Goal: Task Accomplishment & Management: Use online tool/utility

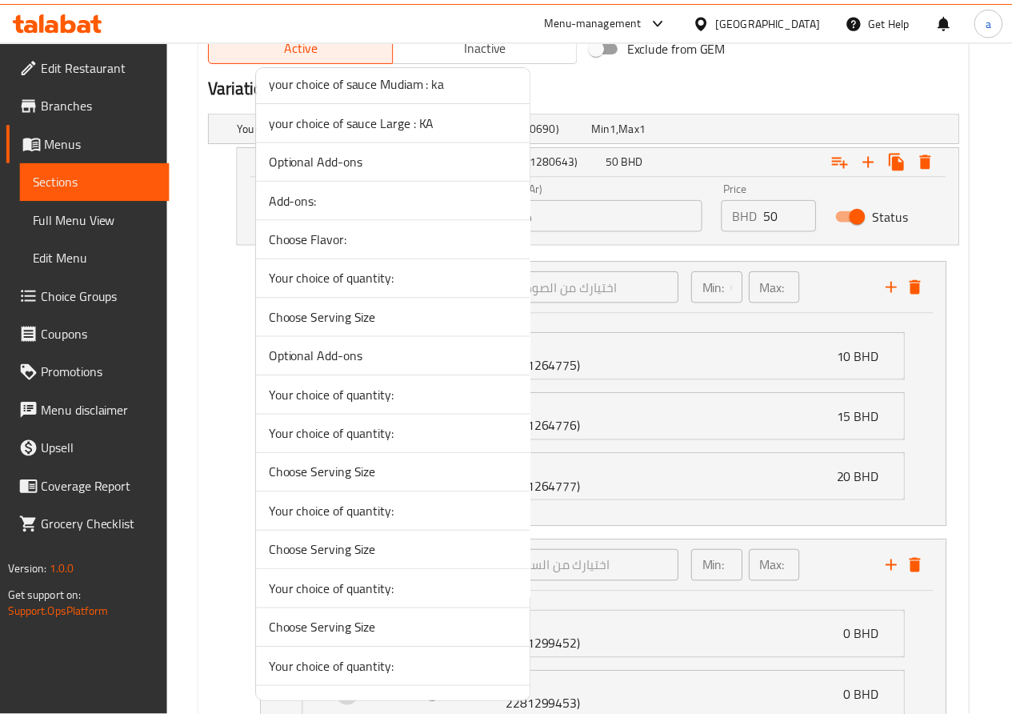
scroll to position [4469, 0]
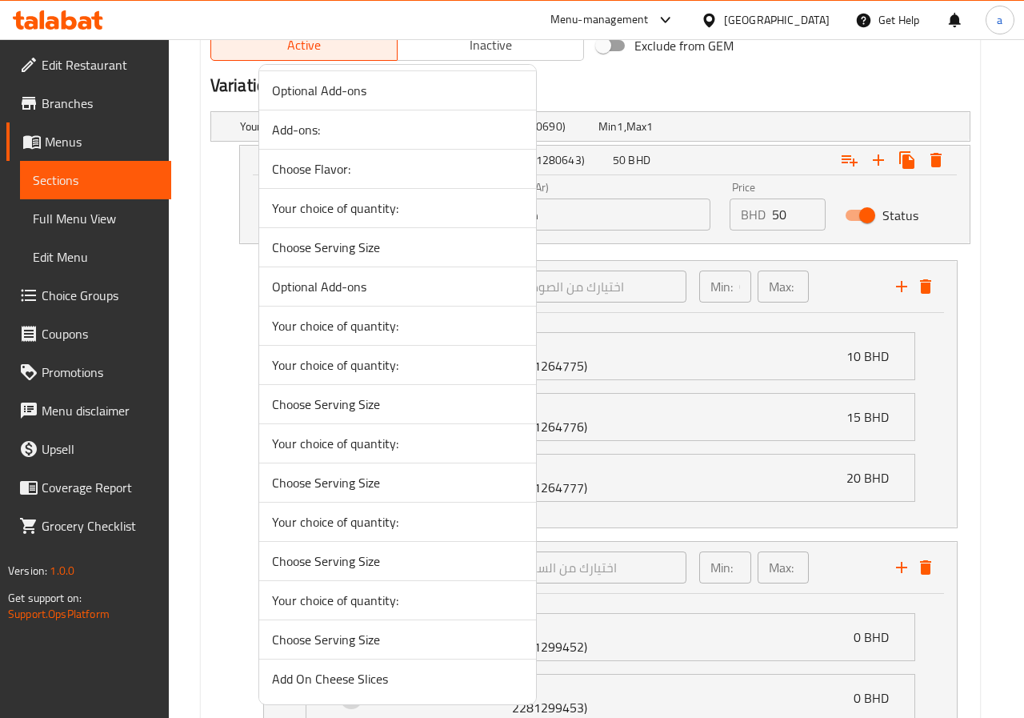
click at [1010, 566] on div at bounding box center [512, 359] width 1024 height 718
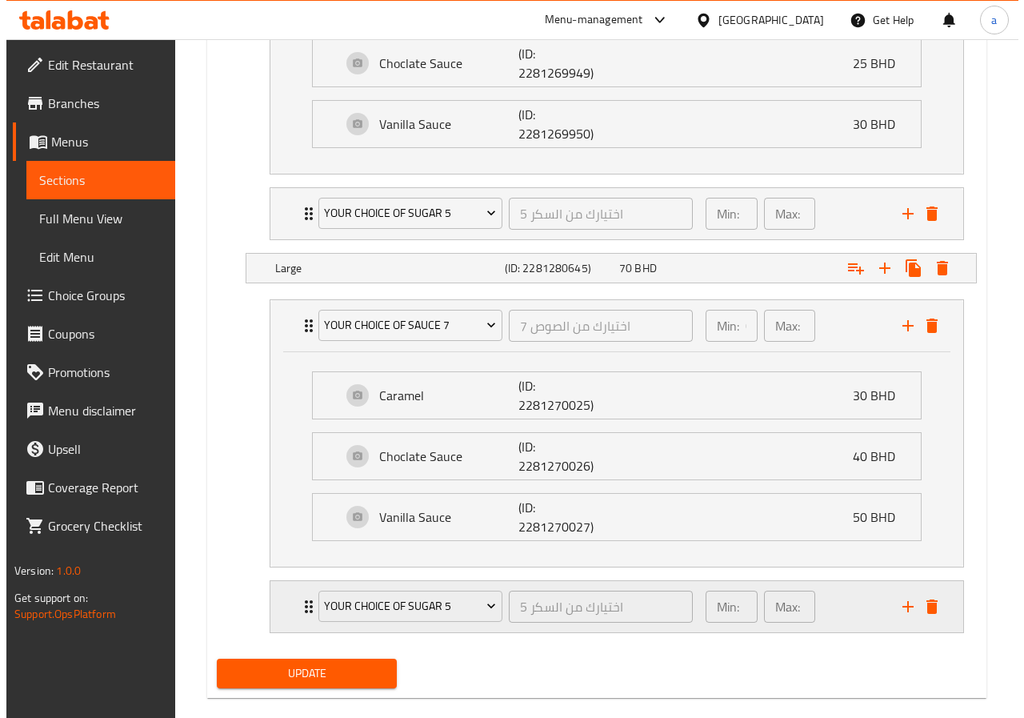
scroll to position [1758, 0]
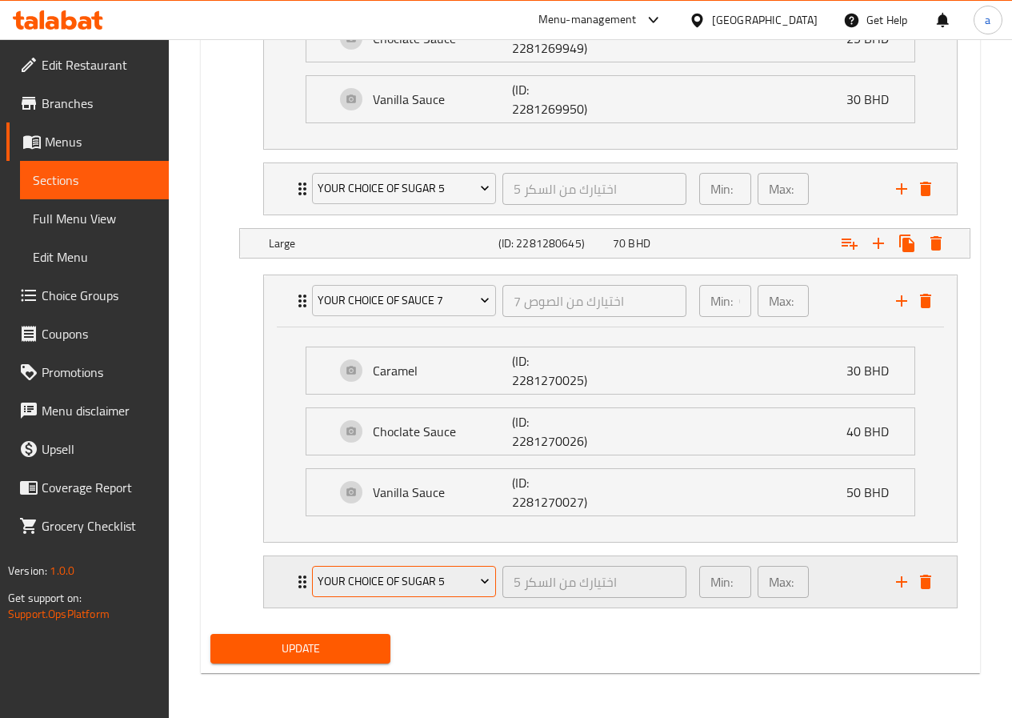
click at [477, 578] on icon "Expand" at bounding box center [485, 581] width 16 height 16
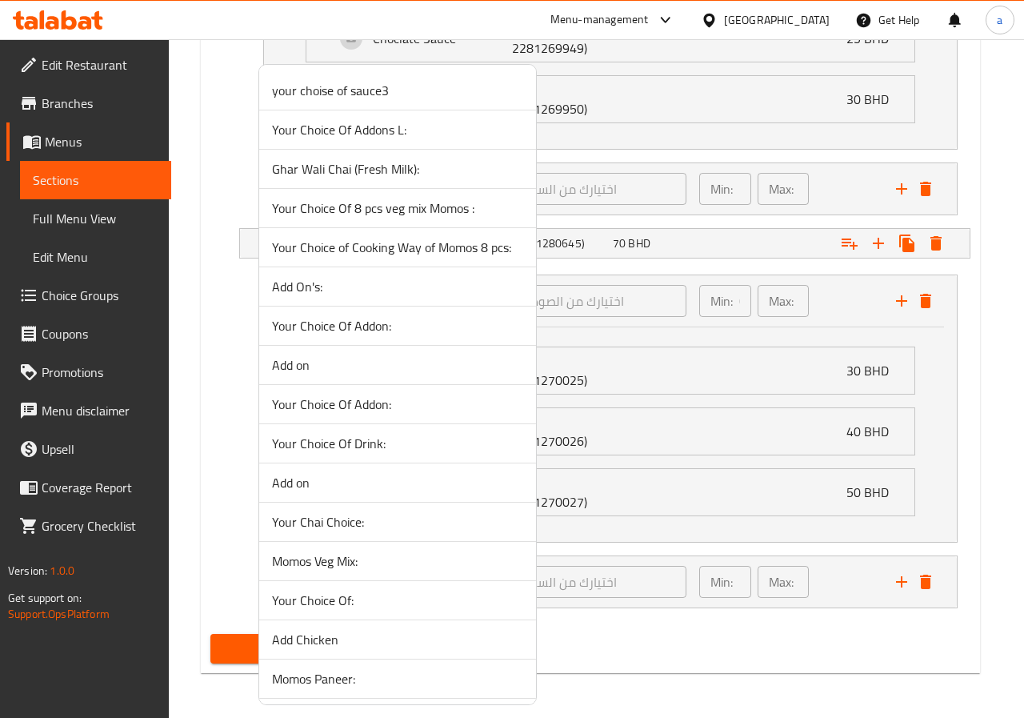
click at [660, 622] on div at bounding box center [512, 359] width 1024 height 718
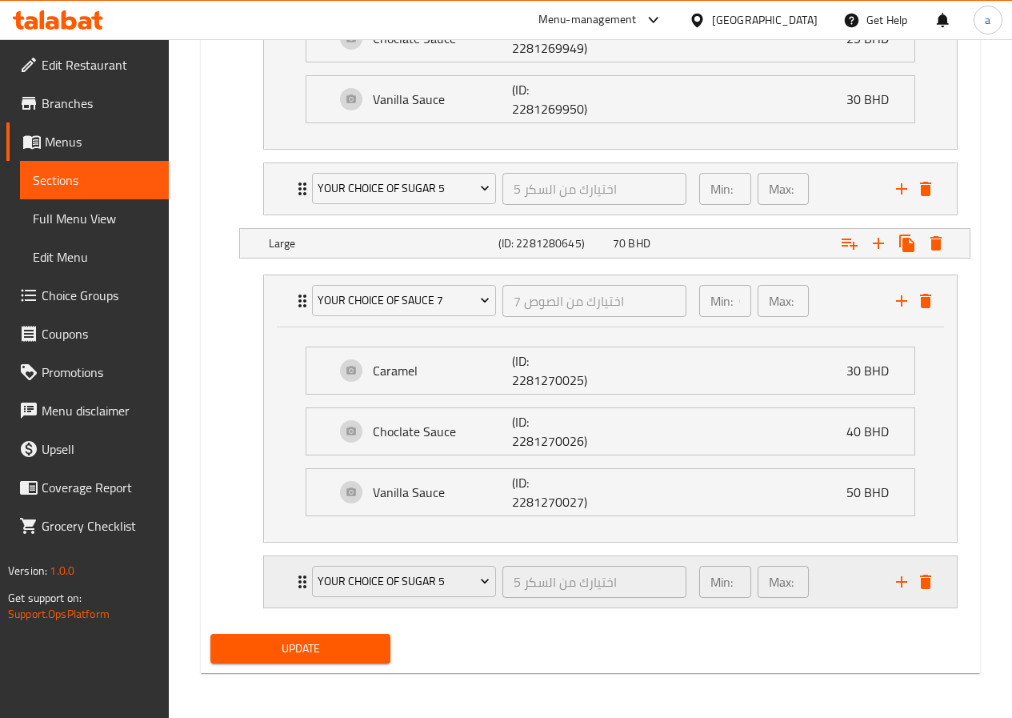
click at [305, 574] on div "Your Choice Of Sugar 5 اختيارك من السكر 5 ​" at bounding box center [499, 581] width 394 height 51
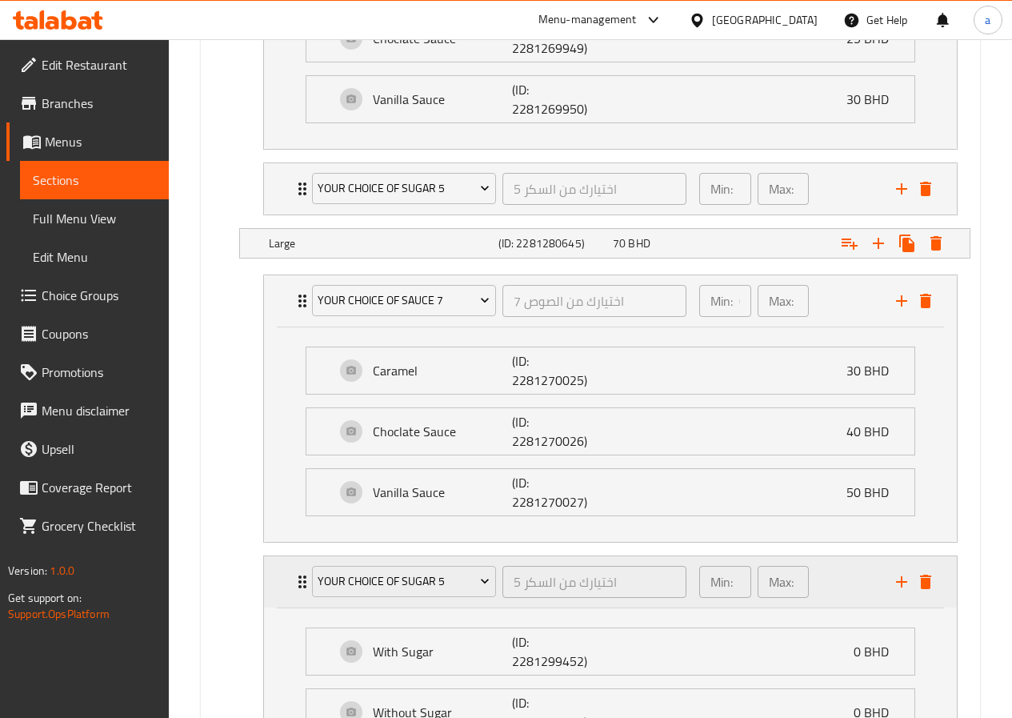
scroll to position [1912, 0]
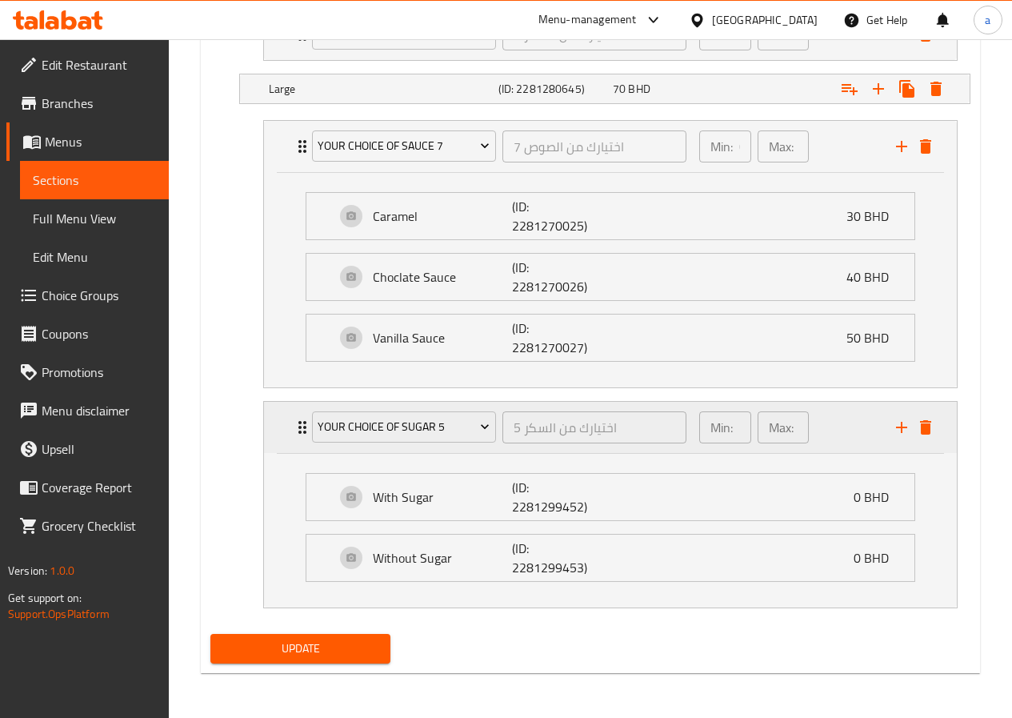
click at [738, 439] on div "Min: 1 ​" at bounding box center [725, 427] width 52 height 32
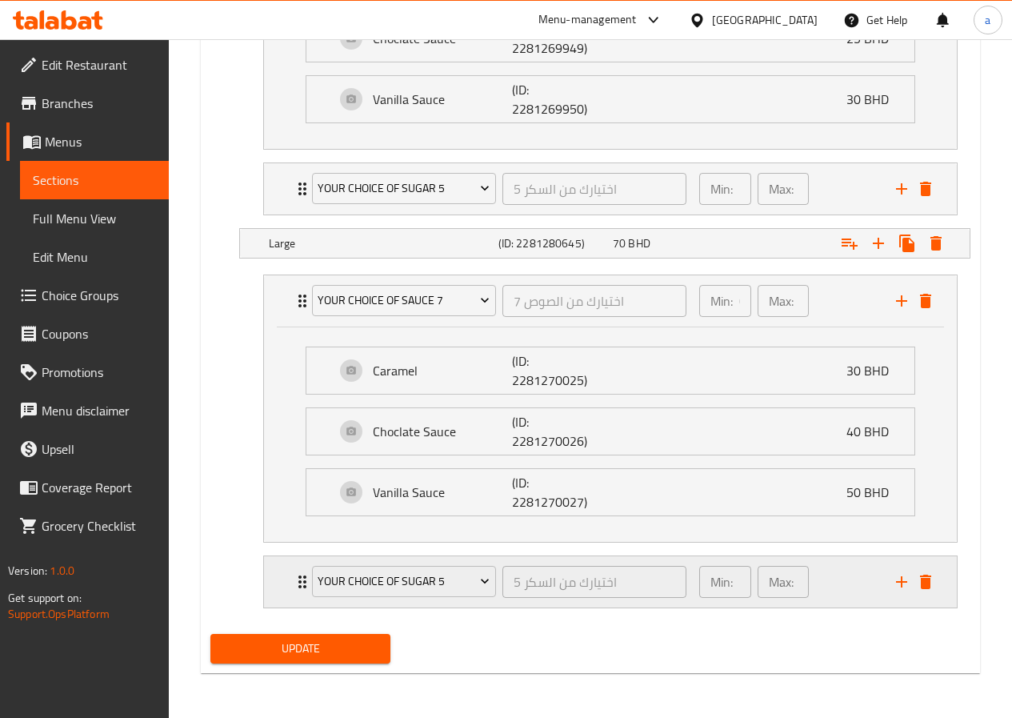
scroll to position [1758, 0]
click at [305, 248] on h5 "Large" at bounding box center [380, 243] width 223 height 16
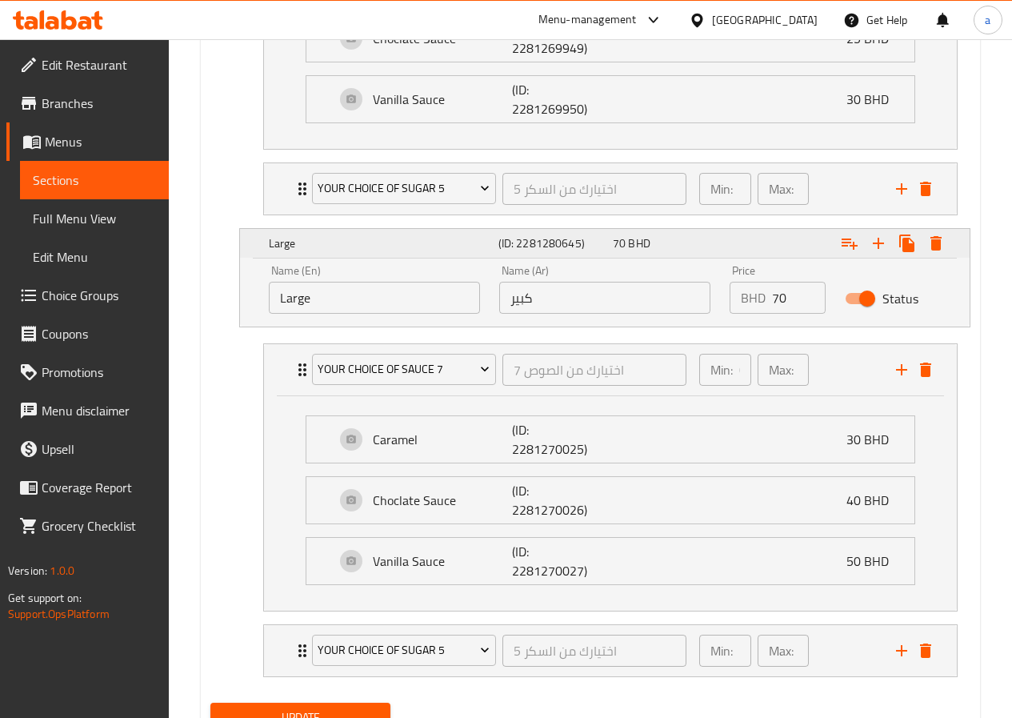
click at [305, 248] on h5 "Large" at bounding box center [380, 243] width 223 height 16
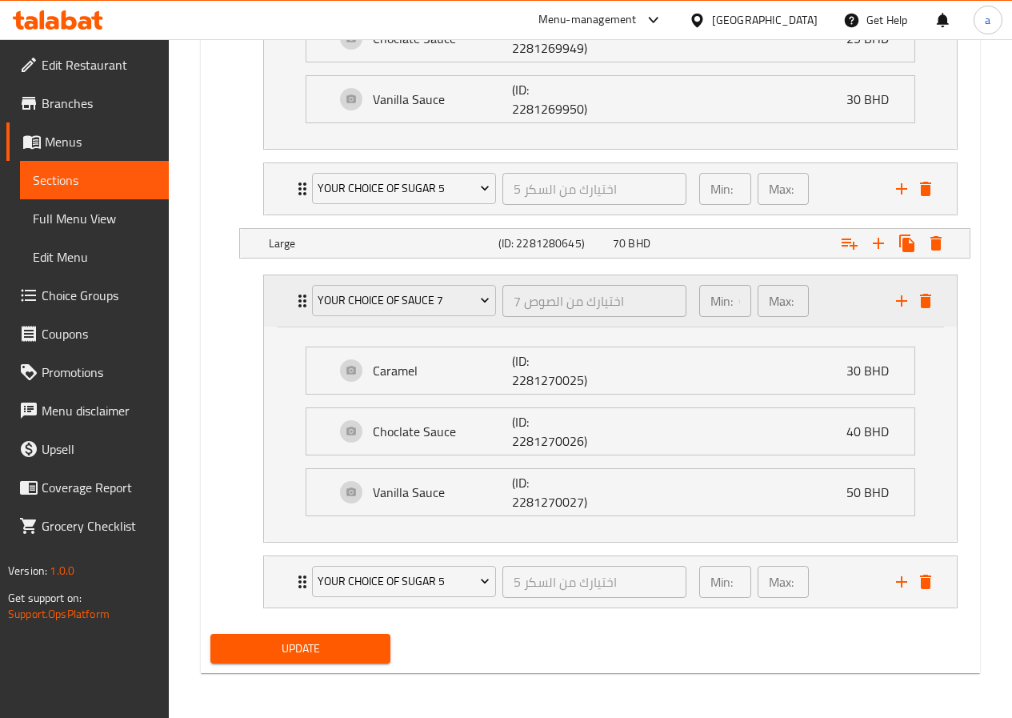
click at [735, 302] on div "Min: 0 ​" at bounding box center [725, 301] width 52 height 32
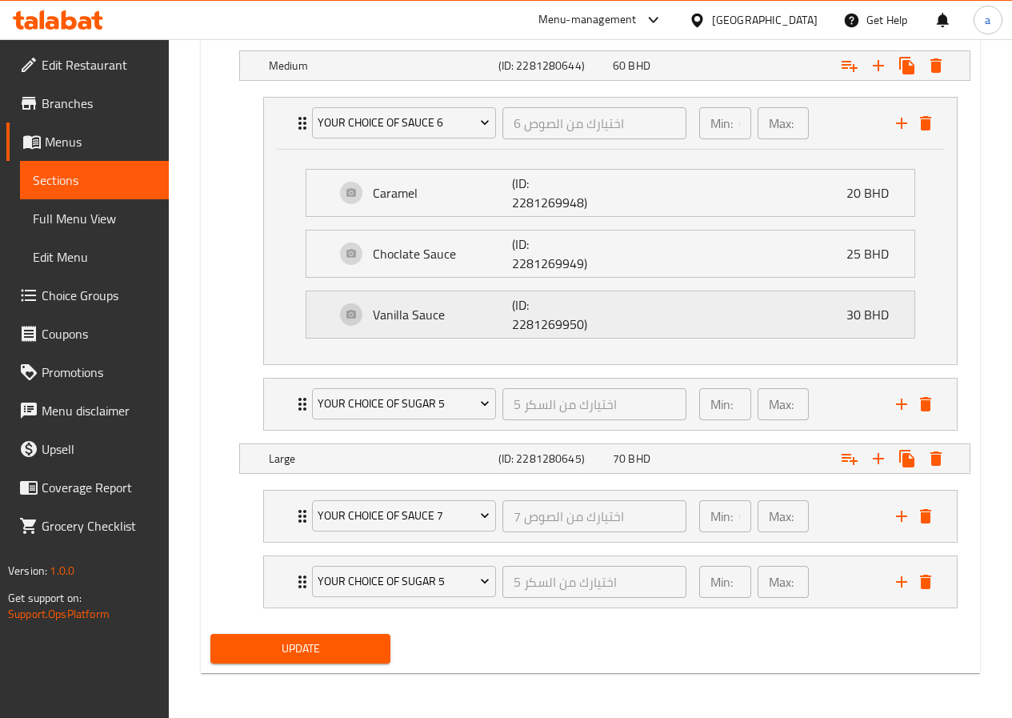
scroll to position [1542, 0]
click at [714, 522] on p "Min:" at bounding box center [721, 515] width 22 height 19
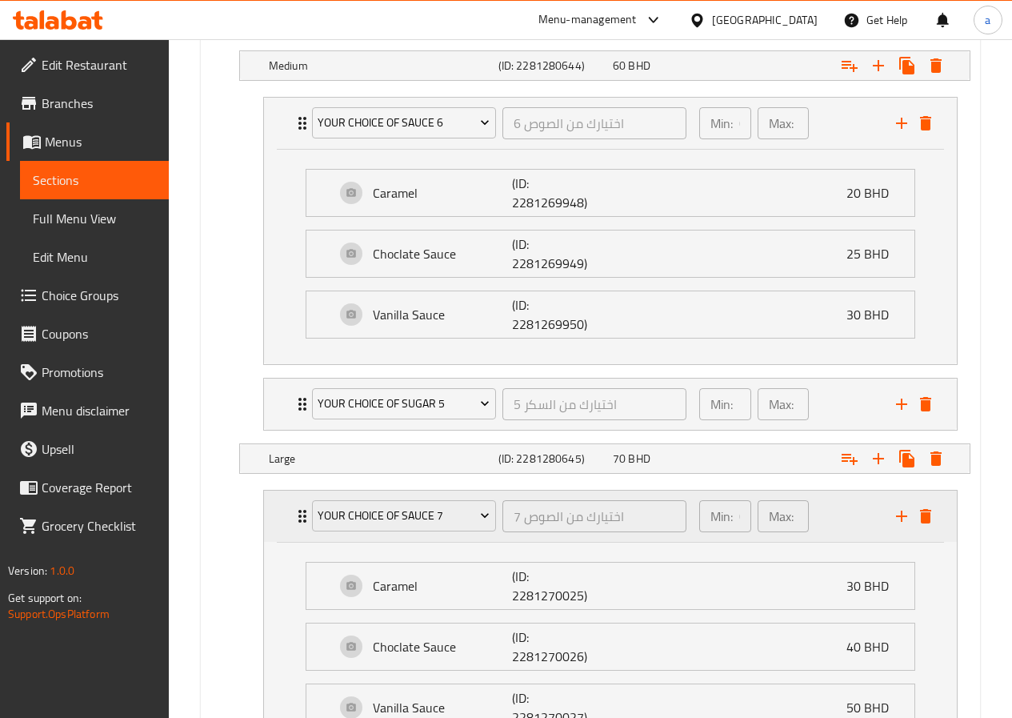
scroll to position [1758, 0]
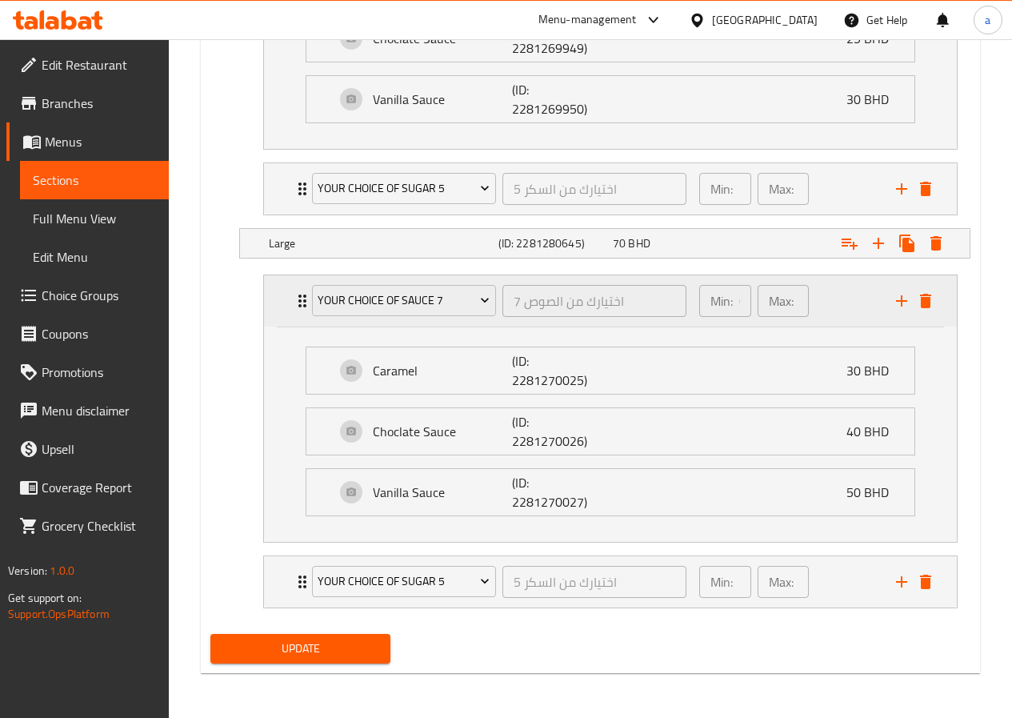
click at [722, 306] on p "Min:" at bounding box center [721, 300] width 22 height 19
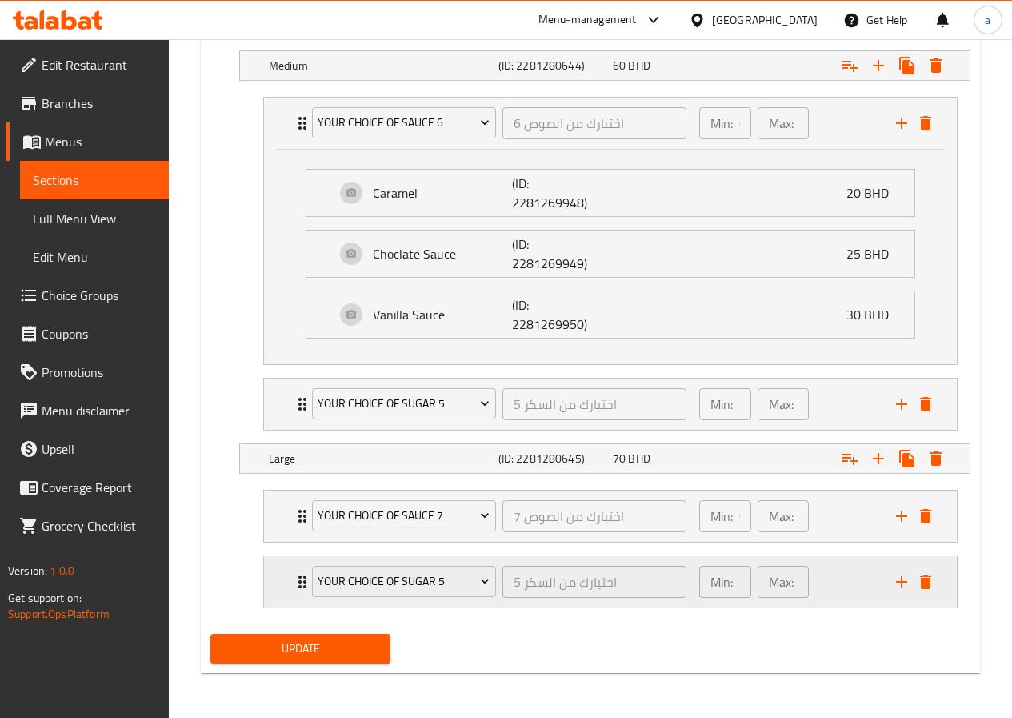
click at [729, 595] on div "Min: 1 ​" at bounding box center [725, 582] width 52 height 32
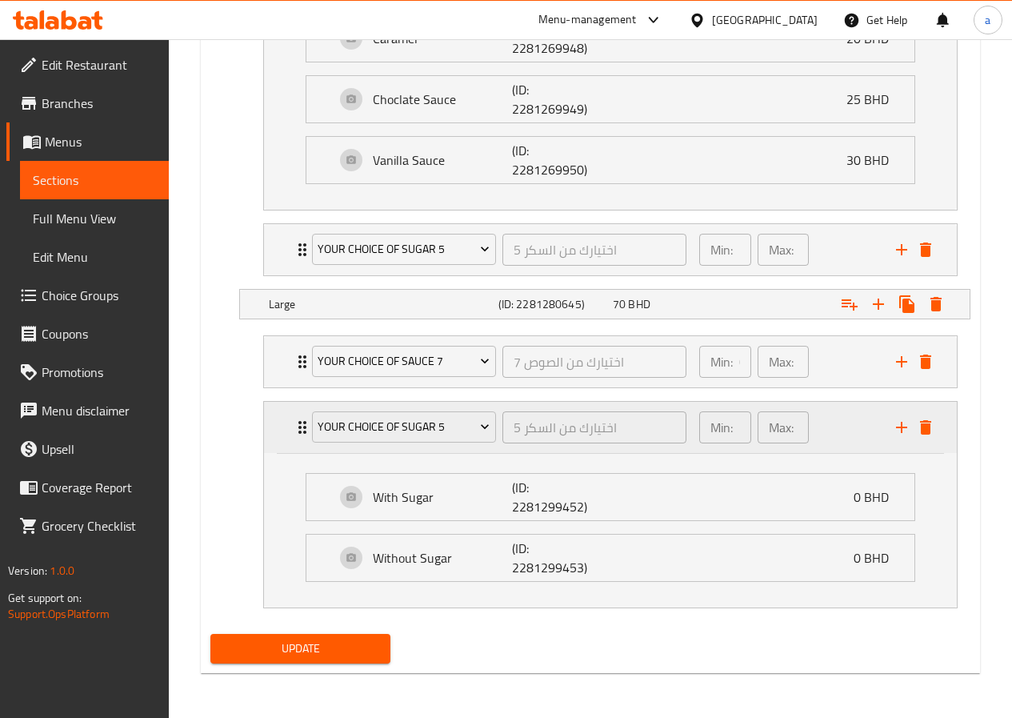
click at [737, 426] on div "Min: 1 ​" at bounding box center [725, 427] width 52 height 32
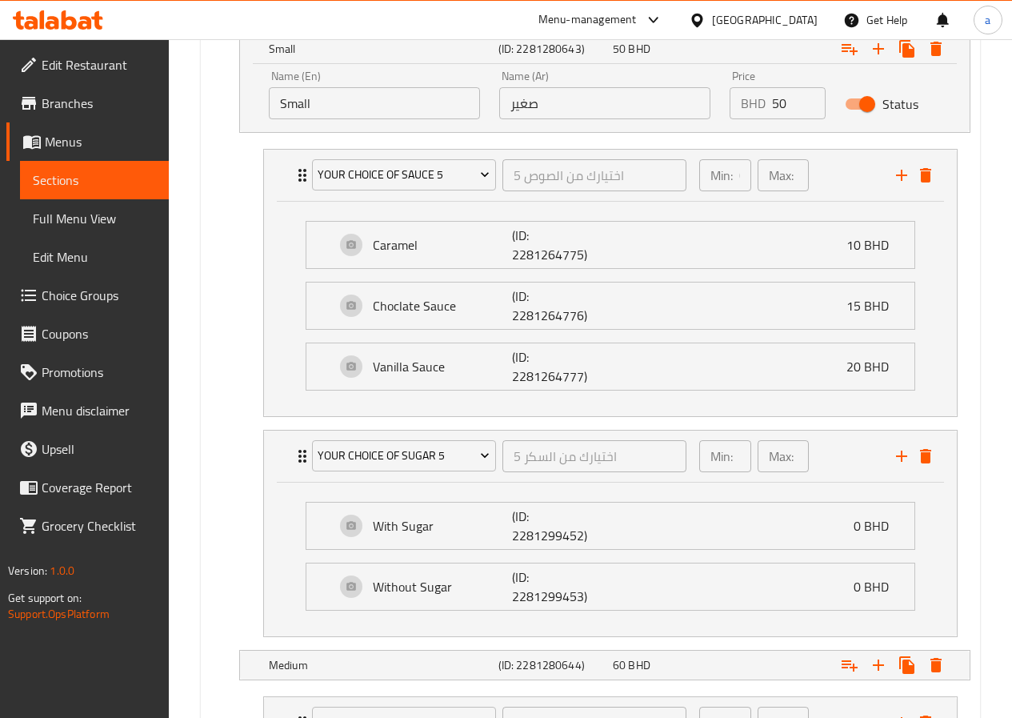
scroll to position [742, 0]
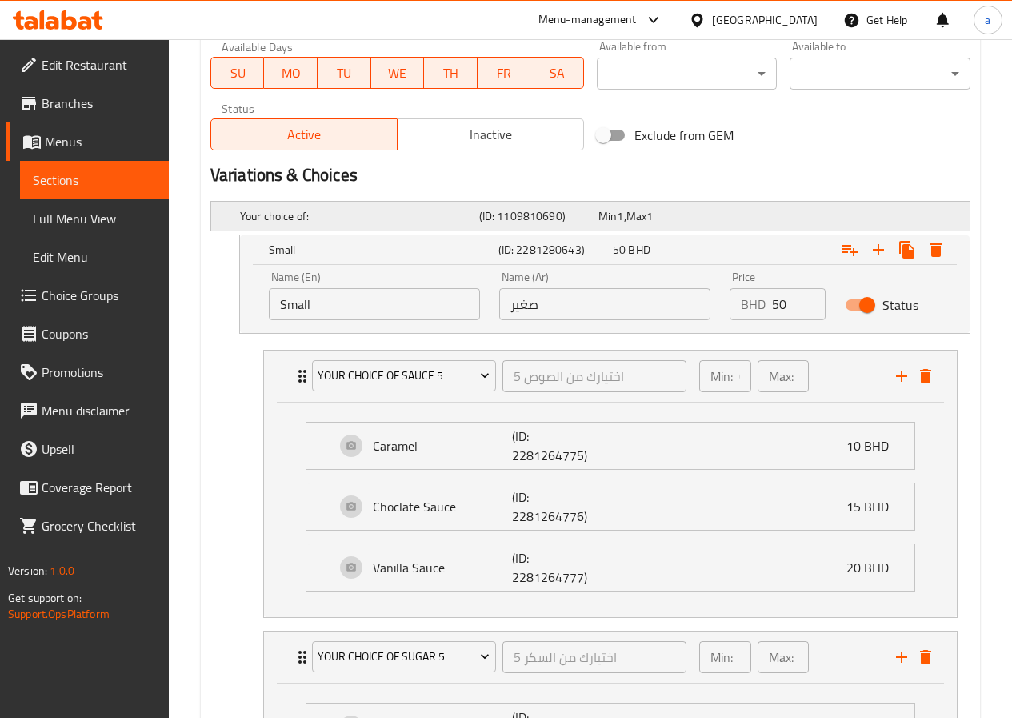
click at [556, 216] on h5 "(ID: 1109810690)" at bounding box center [535, 216] width 113 height 16
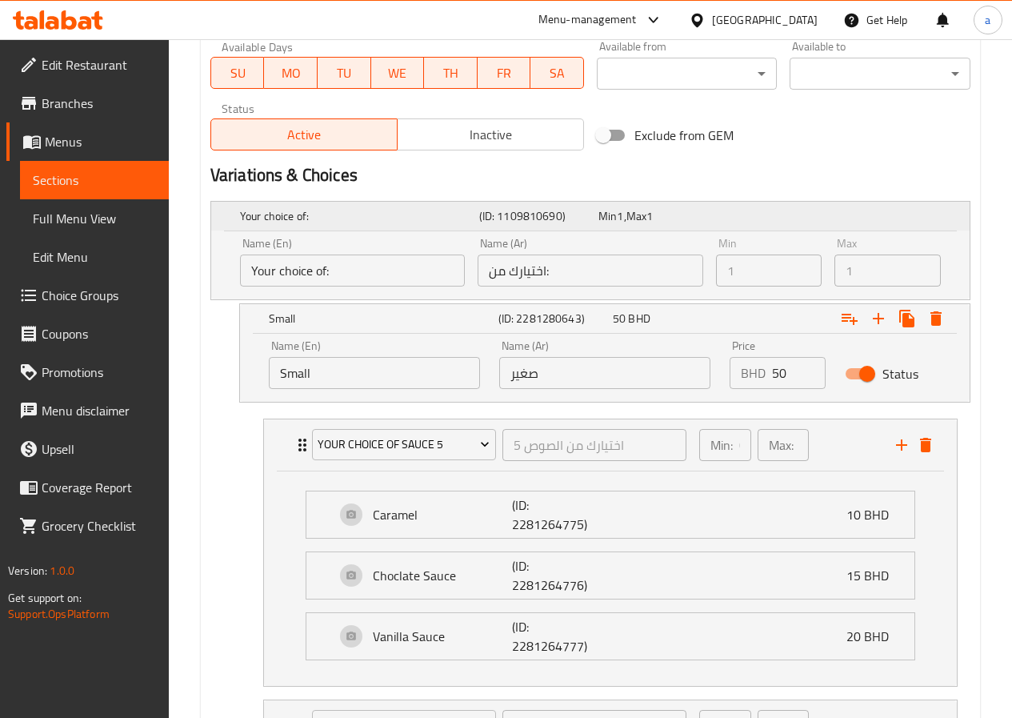
click at [560, 220] on h5 "(ID: 1109810690)" at bounding box center [535, 216] width 113 height 16
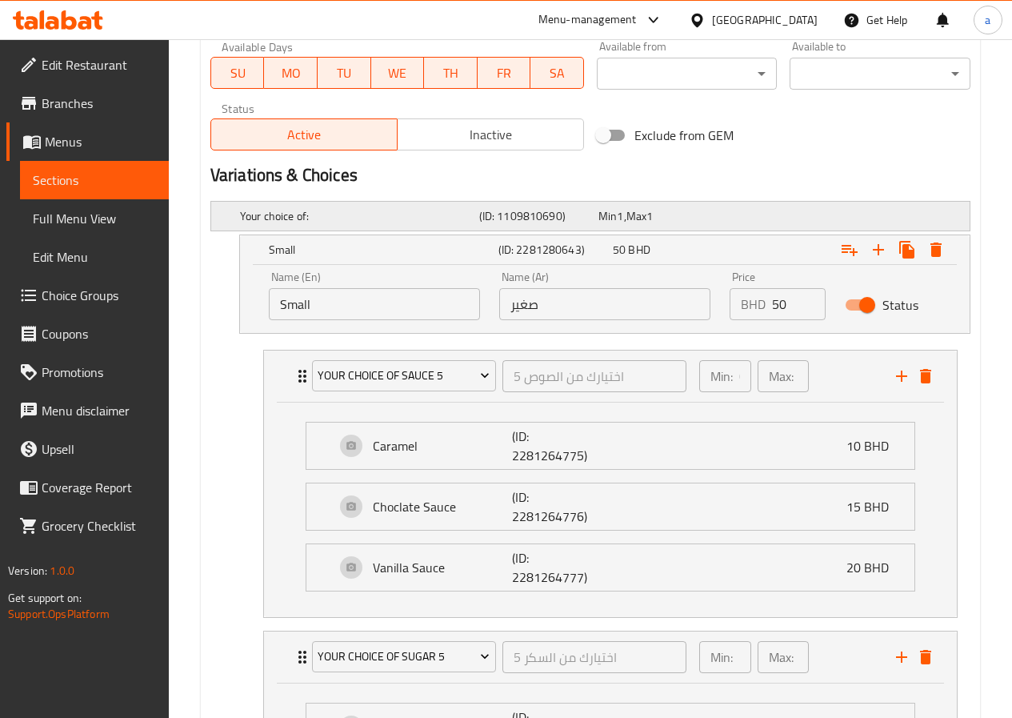
click at [577, 217] on h5 "(ID: 1109810690)" at bounding box center [535, 216] width 113 height 16
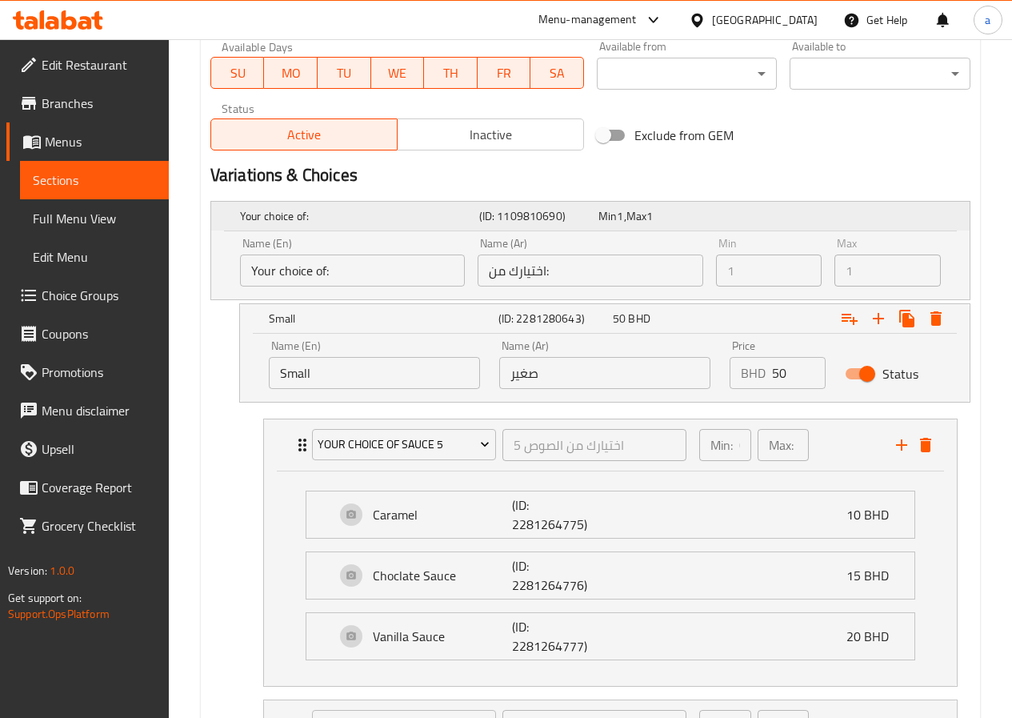
click at [577, 217] on h5 "(ID: 1109810690)" at bounding box center [535, 216] width 113 height 16
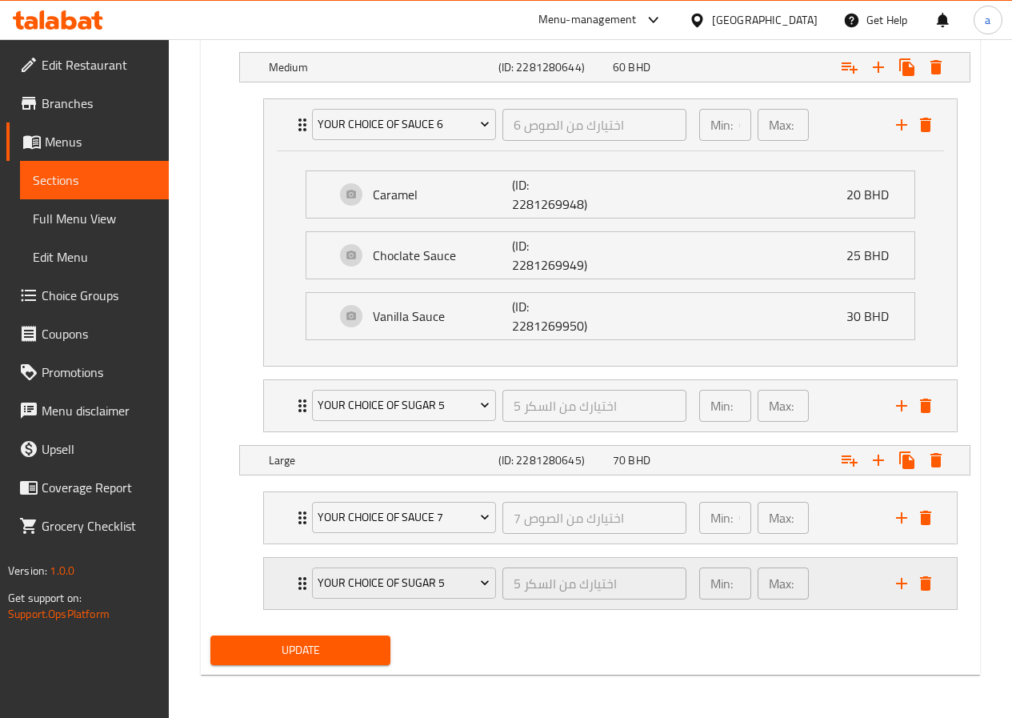
scroll to position [1542, 0]
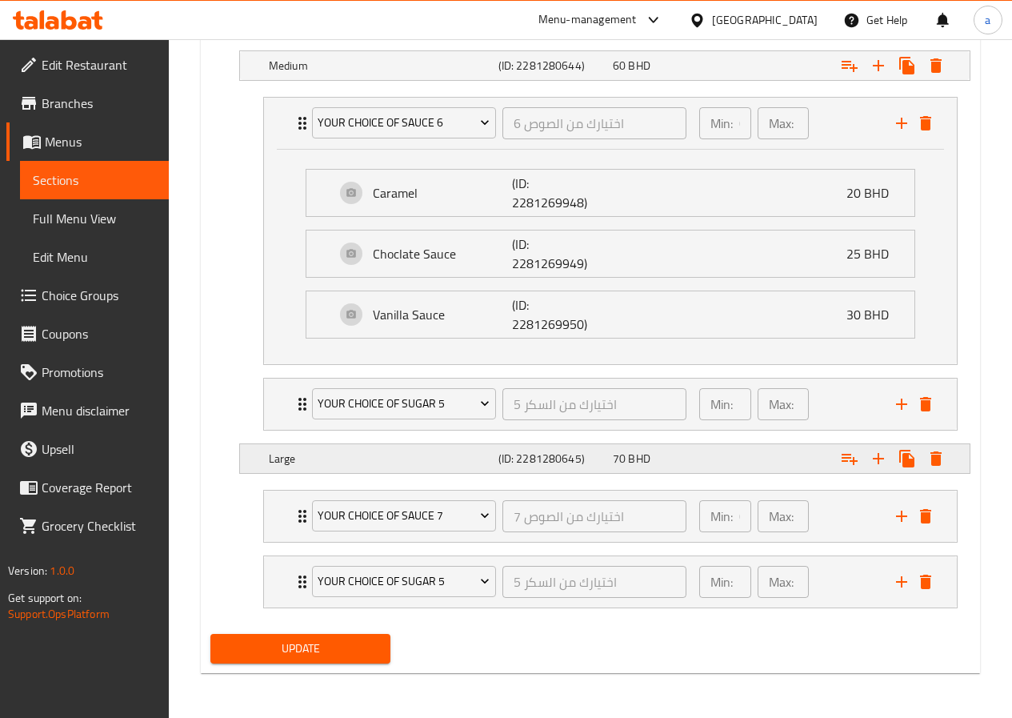
click at [348, 460] on h5 "Large" at bounding box center [380, 458] width 223 height 16
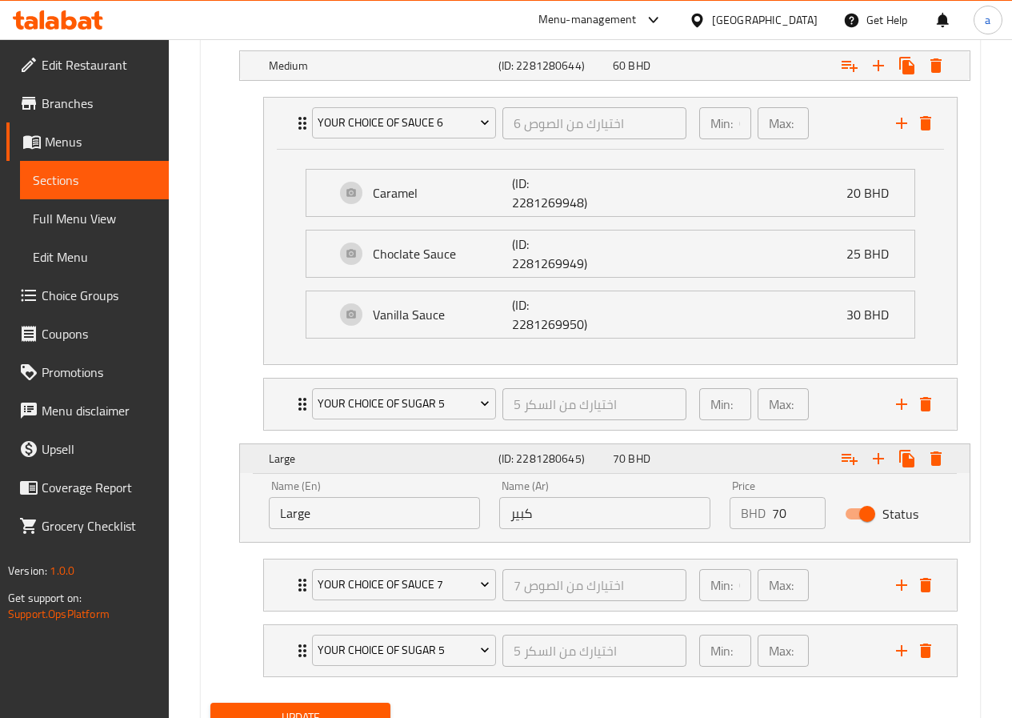
click at [348, 460] on h5 "Large" at bounding box center [380, 458] width 223 height 16
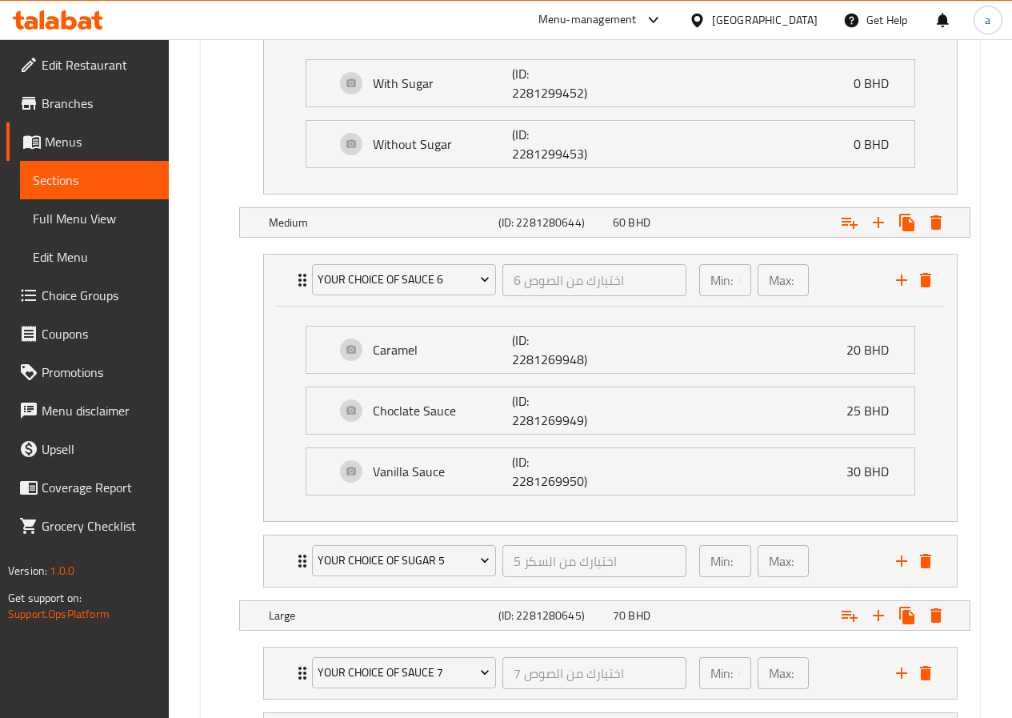
scroll to position [1382, 0]
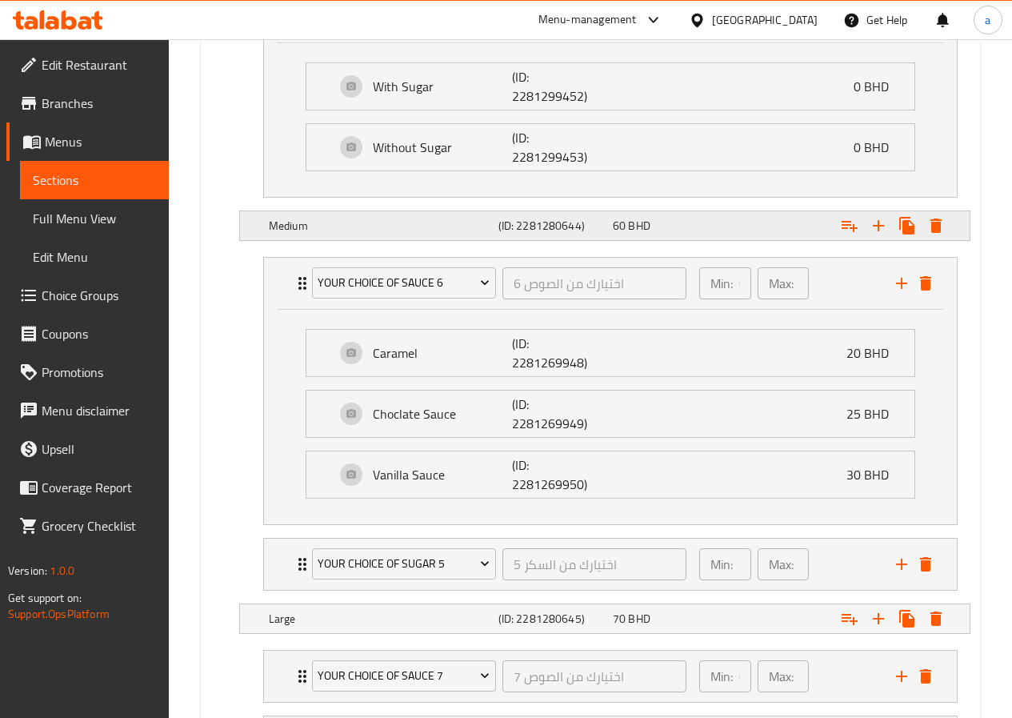
click at [306, 223] on h5 "Medium" at bounding box center [380, 226] width 223 height 16
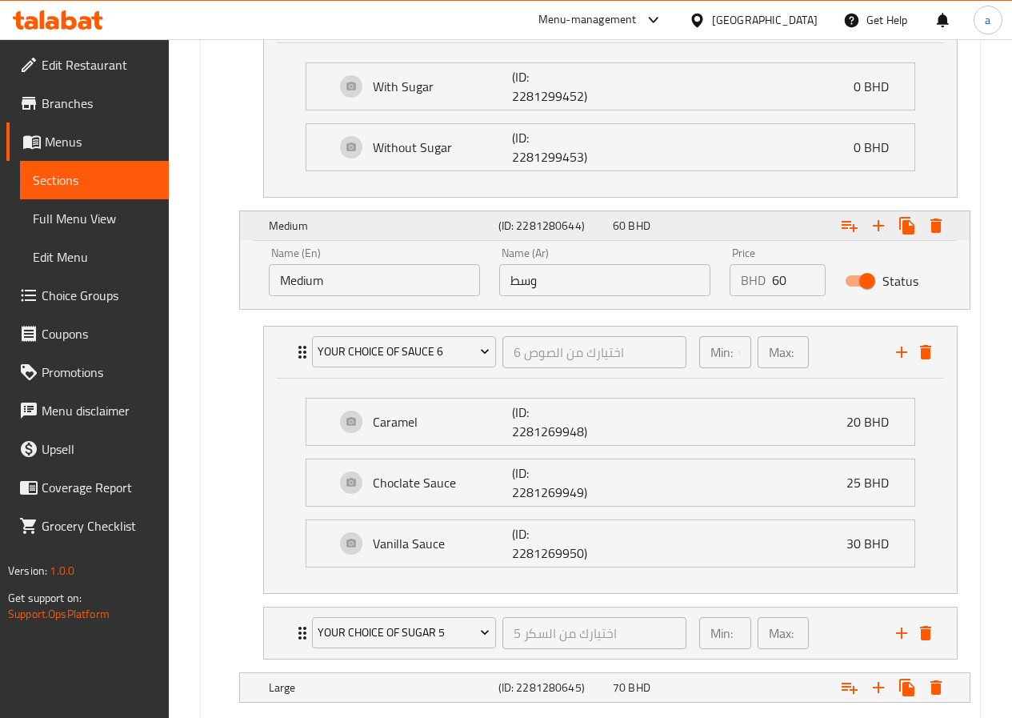
click at [306, 223] on h5 "Medium" at bounding box center [380, 226] width 223 height 16
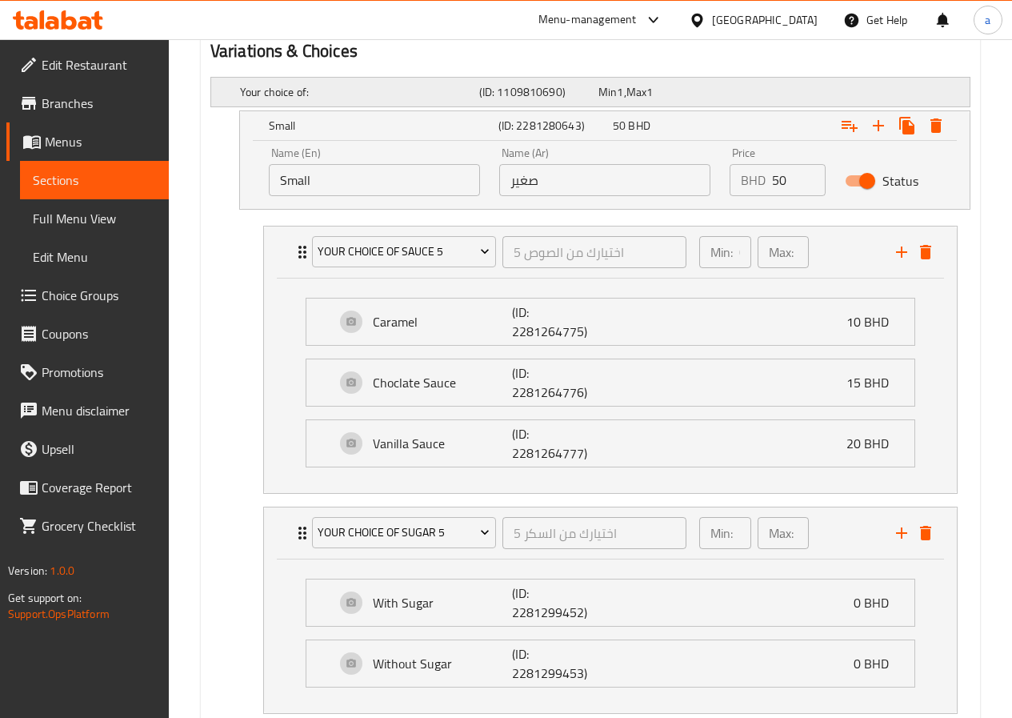
scroll to position [822, 0]
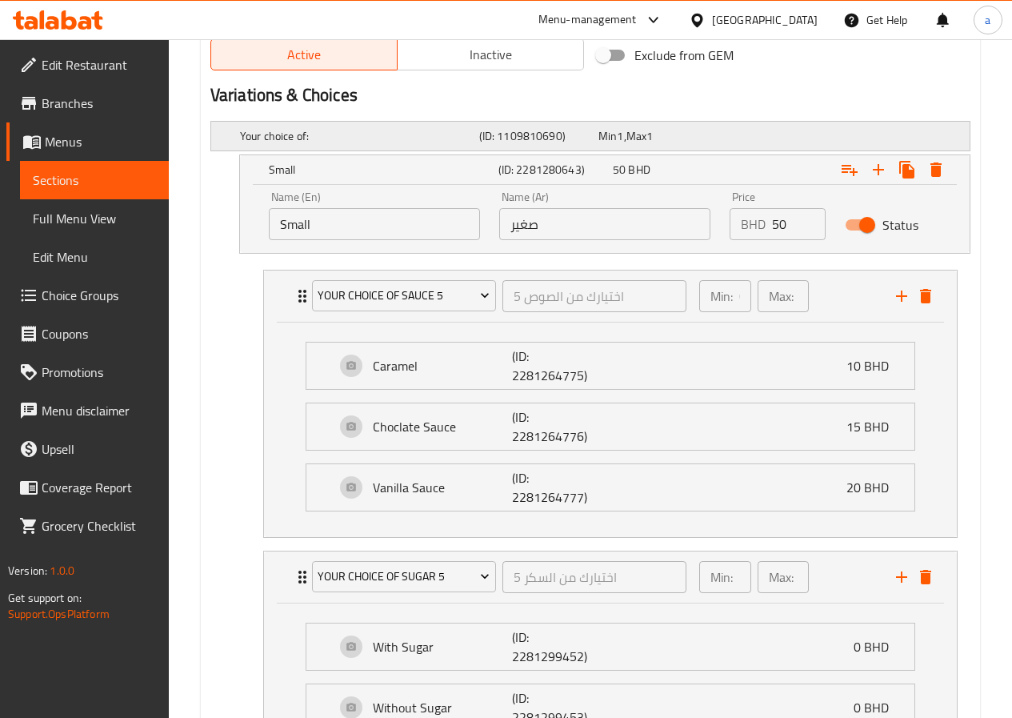
click at [293, 134] on h5 "Your choice of:" at bounding box center [356, 136] width 233 height 16
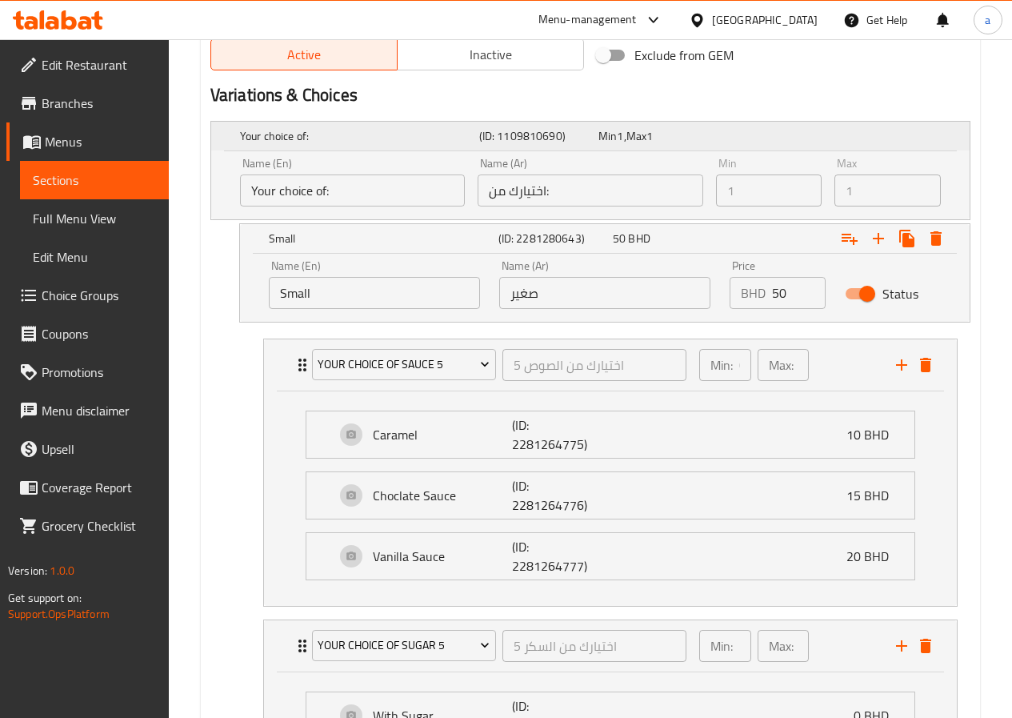
click at [293, 134] on h5 "Your choice of:" at bounding box center [356, 136] width 233 height 16
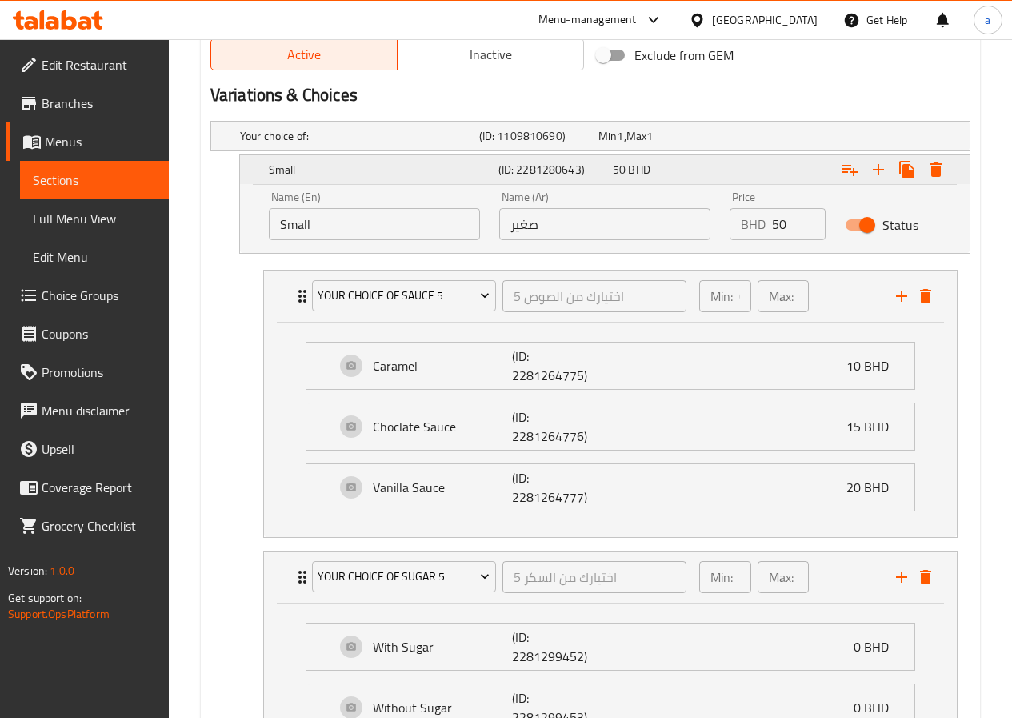
click at [275, 174] on h5 "Small" at bounding box center [380, 170] width 223 height 16
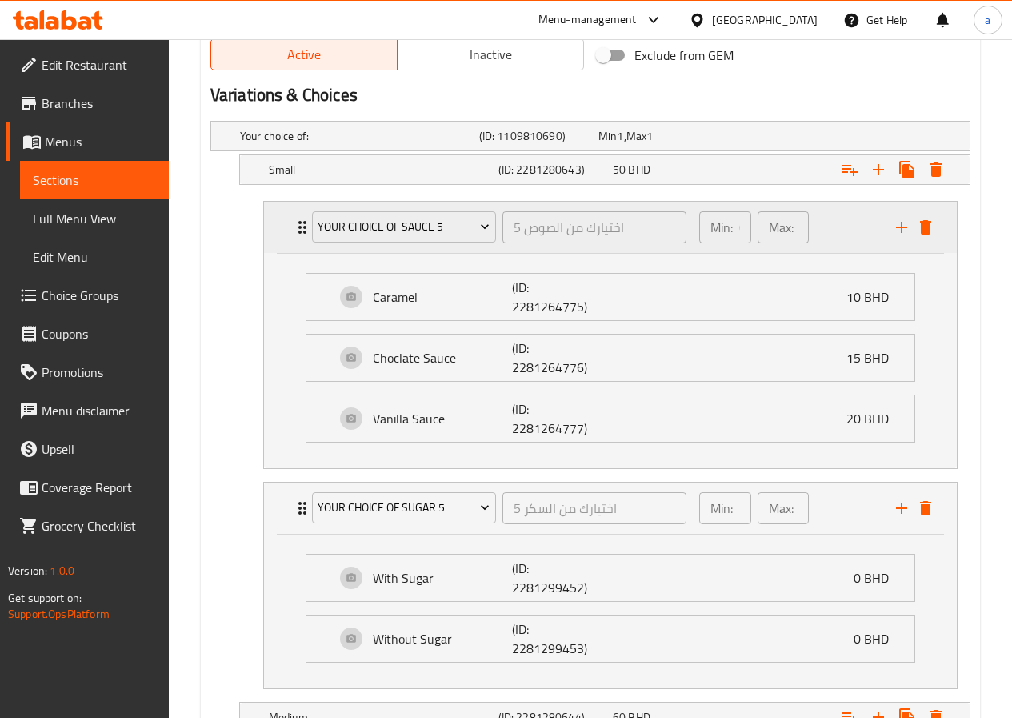
click at [281, 210] on div "Your Choice Of Sauce 5 5 اختيارك من الصوص ​ Min: 0 ​ Max: 1 ​" at bounding box center [610, 227] width 693 height 51
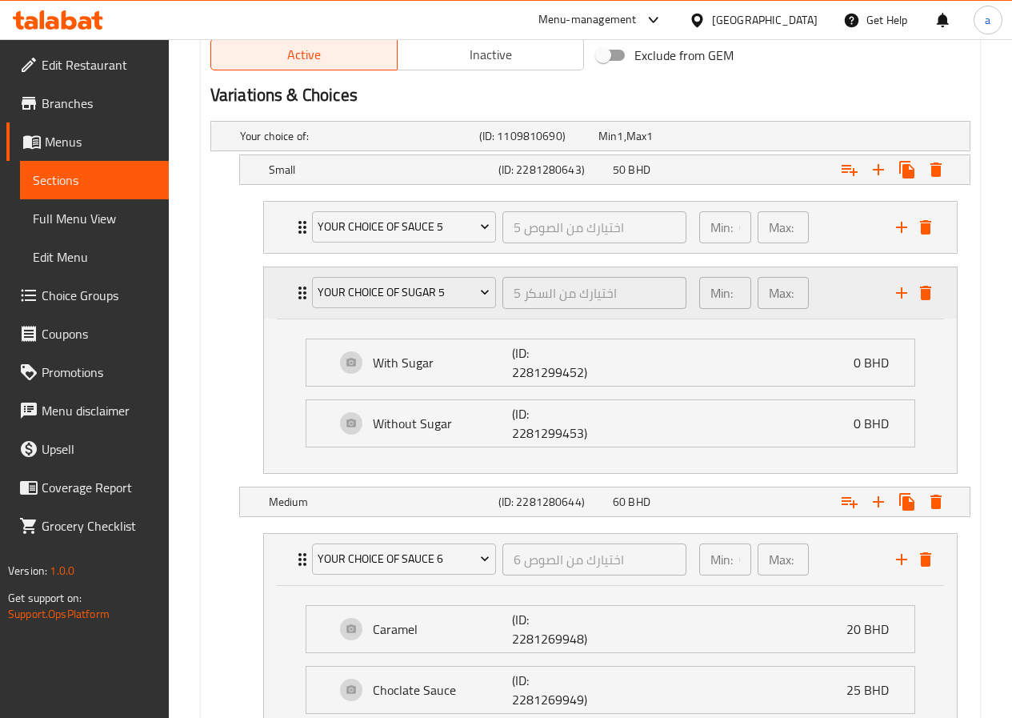
click at [282, 289] on div "Your Choice Of Sugar 5 اختيارك من السكر 5 ​ Min: 1 ​ Max: 1 ​" at bounding box center [610, 292] width 693 height 51
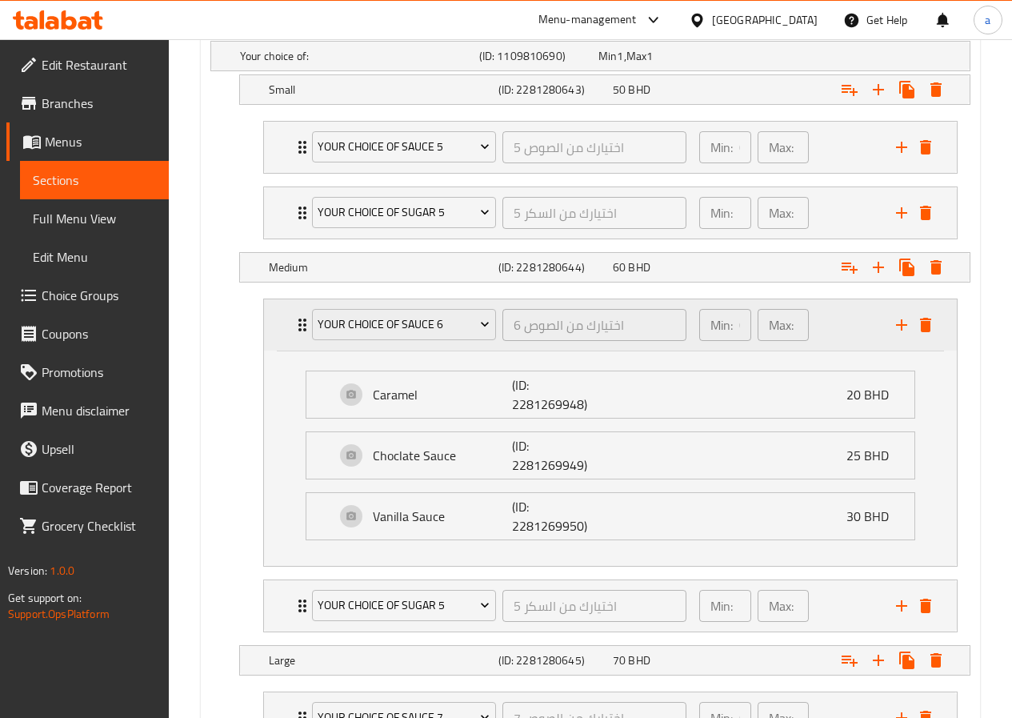
click at [285, 316] on div "Your Choice Of Sauce 6 اختيارك من الصوص 6 ​ Min: 0 ​ Max: 1 ​" at bounding box center [610, 324] width 693 height 51
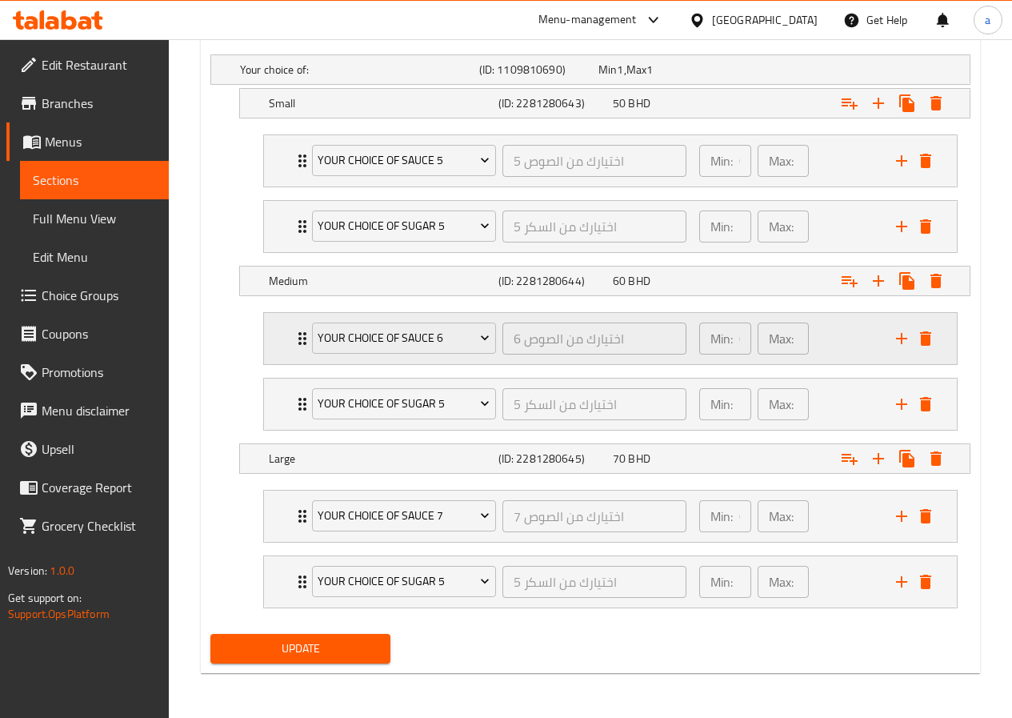
scroll to position [889, 0]
click at [282, 519] on div "Your Choice Of Sauce 7 اختيارك من الصوص 7 ​ Min: 0 ​ Max: 1 ​" at bounding box center [610, 515] width 693 height 51
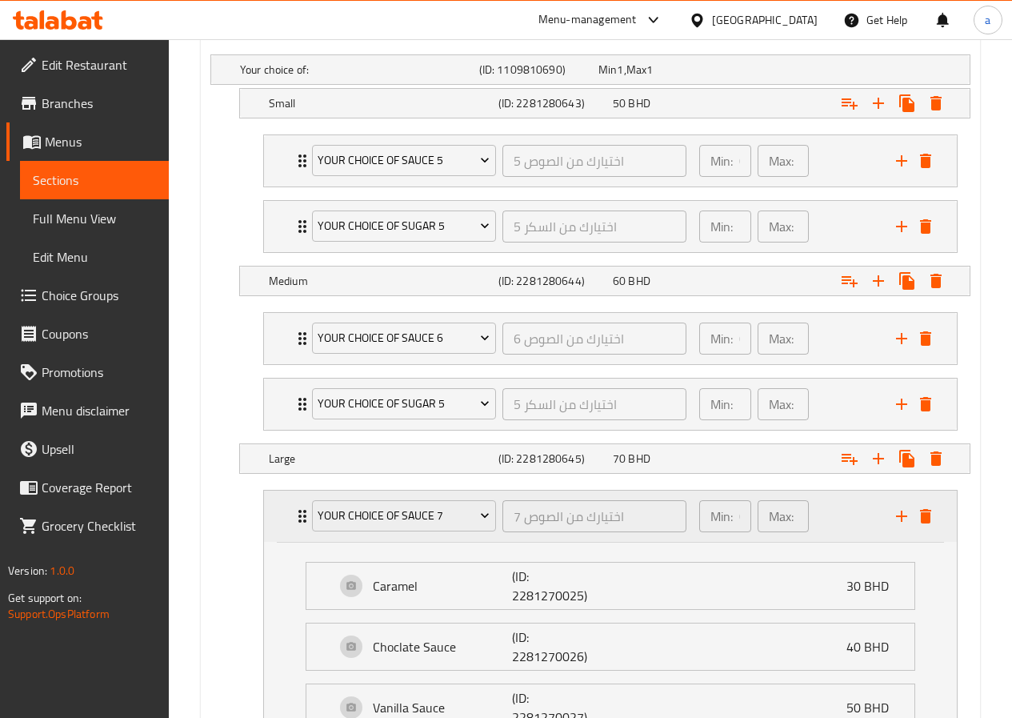
scroll to position [902, 0]
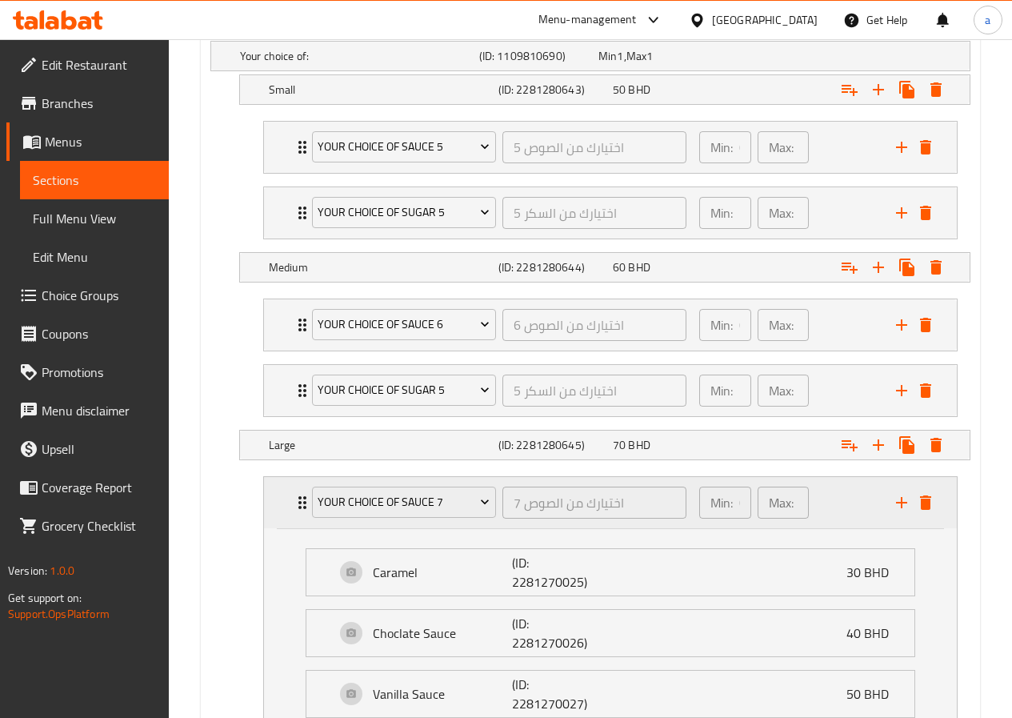
click at [283, 503] on div "Your Choice Of Sauce 7 اختيارك من الصوص 7 ​ Min: 0 ​ Max: 1 ​" at bounding box center [610, 502] width 693 height 51
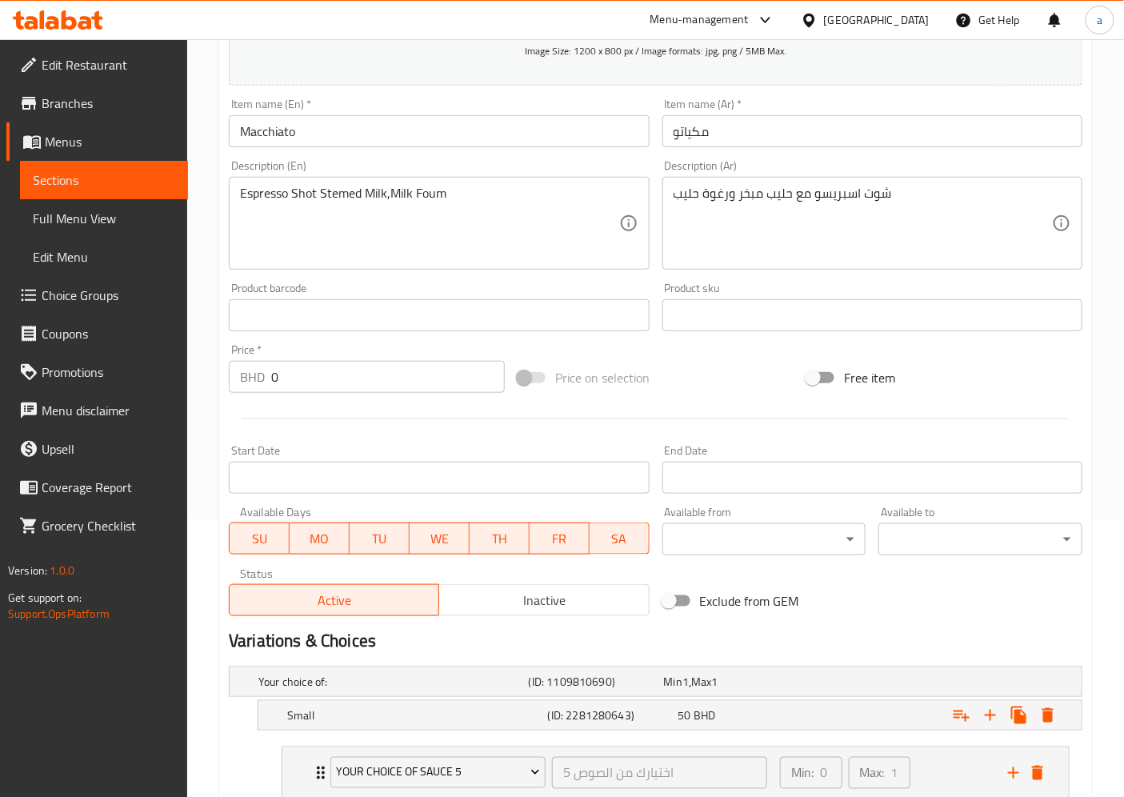
scroll to position [276, 0]
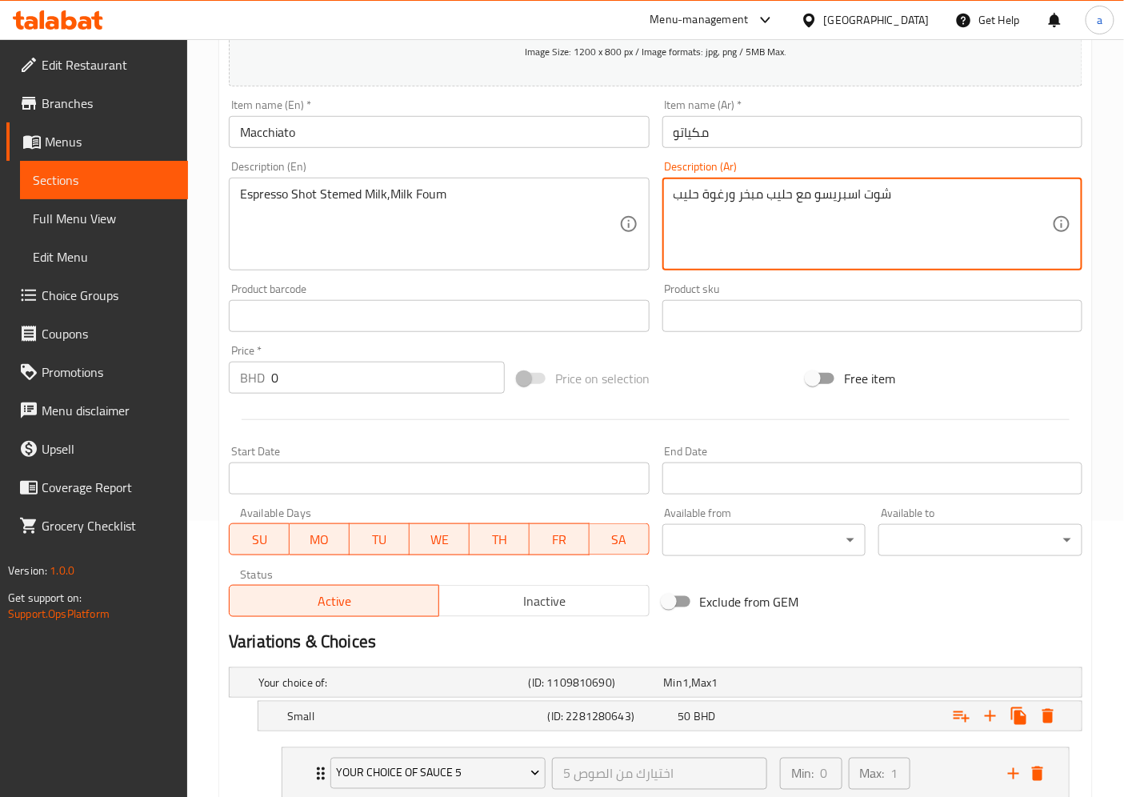
click at [730, 193] on textarea "شوت اسبريسو مع حليب مبخر ورغوة حليب" at bounding box center [863, 224] width 378 height 76
click at [731, 194] on textarea "شوت اسبريسو مع حليب مبخر ورغوة حليب" at bounding box center [863, 224] width 378 height 76
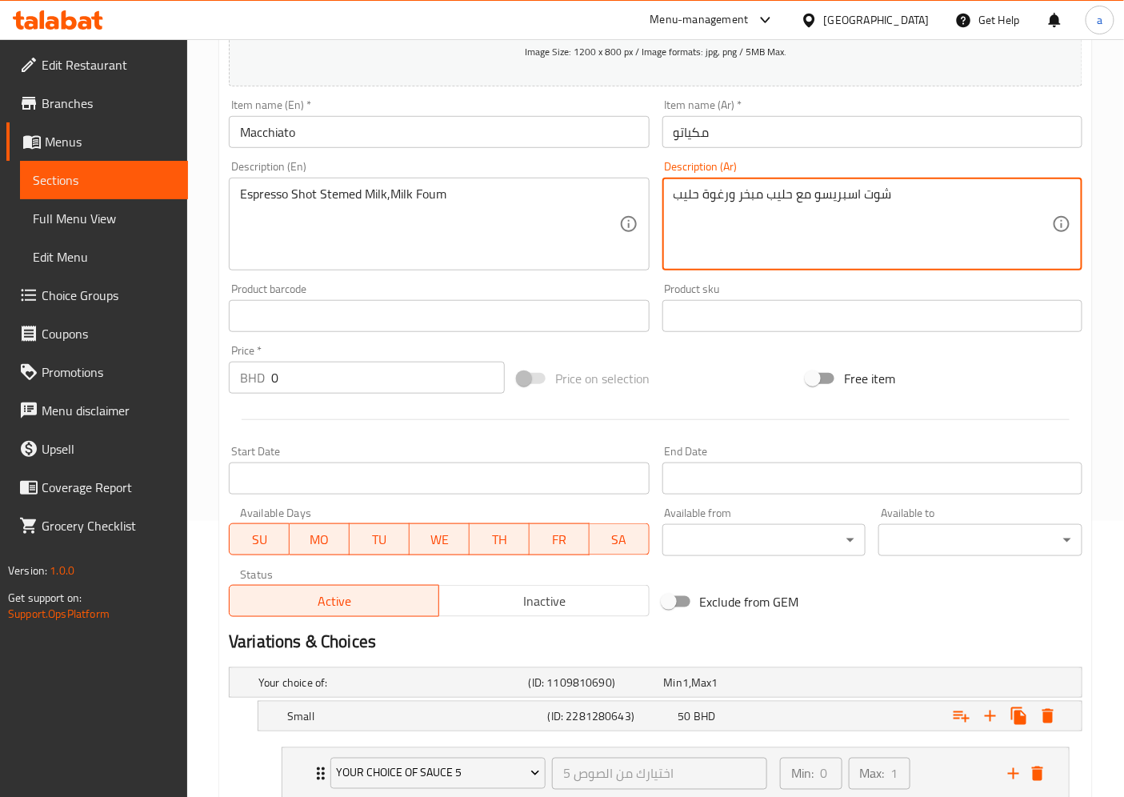
click at [722, 202] on textarea "شوت اسبريسو مع حليب مبخر ورغوة حليب" at bounding box center [863, 224] width 378 height 76
click at [734, 194] on textarea "شوت اسبريسو مع حليب مبخر ورغوة حليب" at bounding box center [863, 224] width 378 height 76
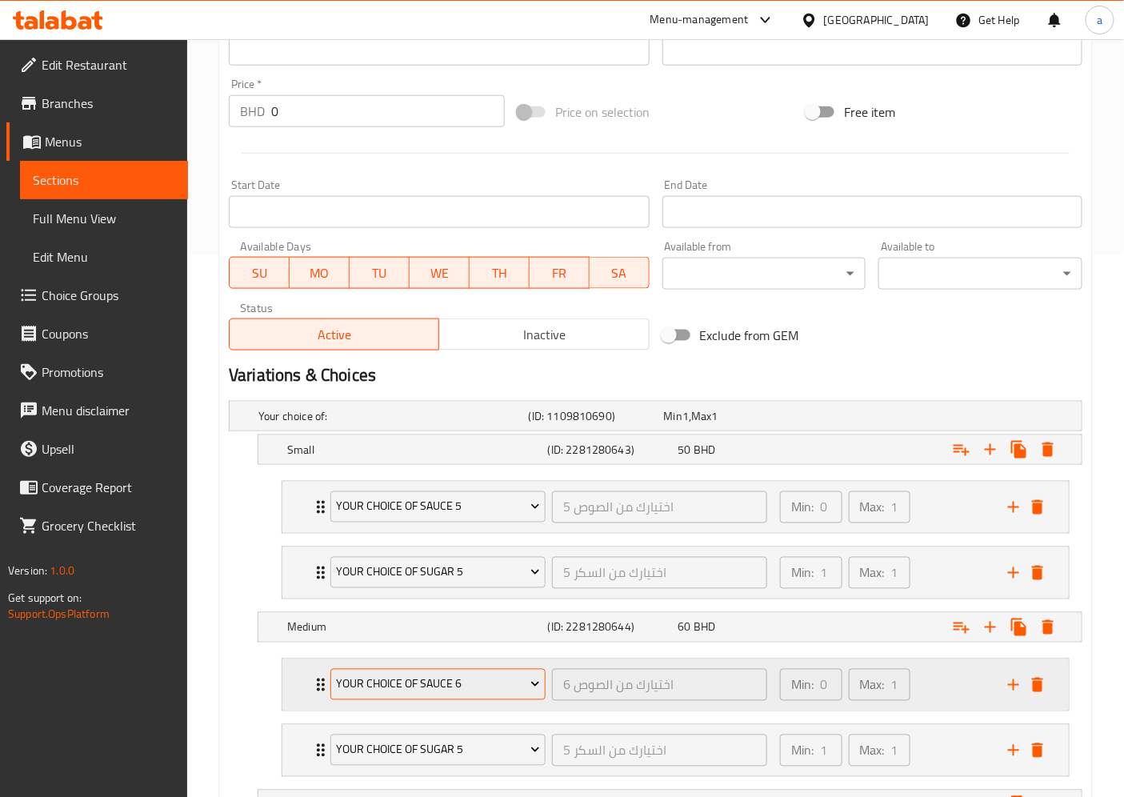
scroll to position [810, 0]
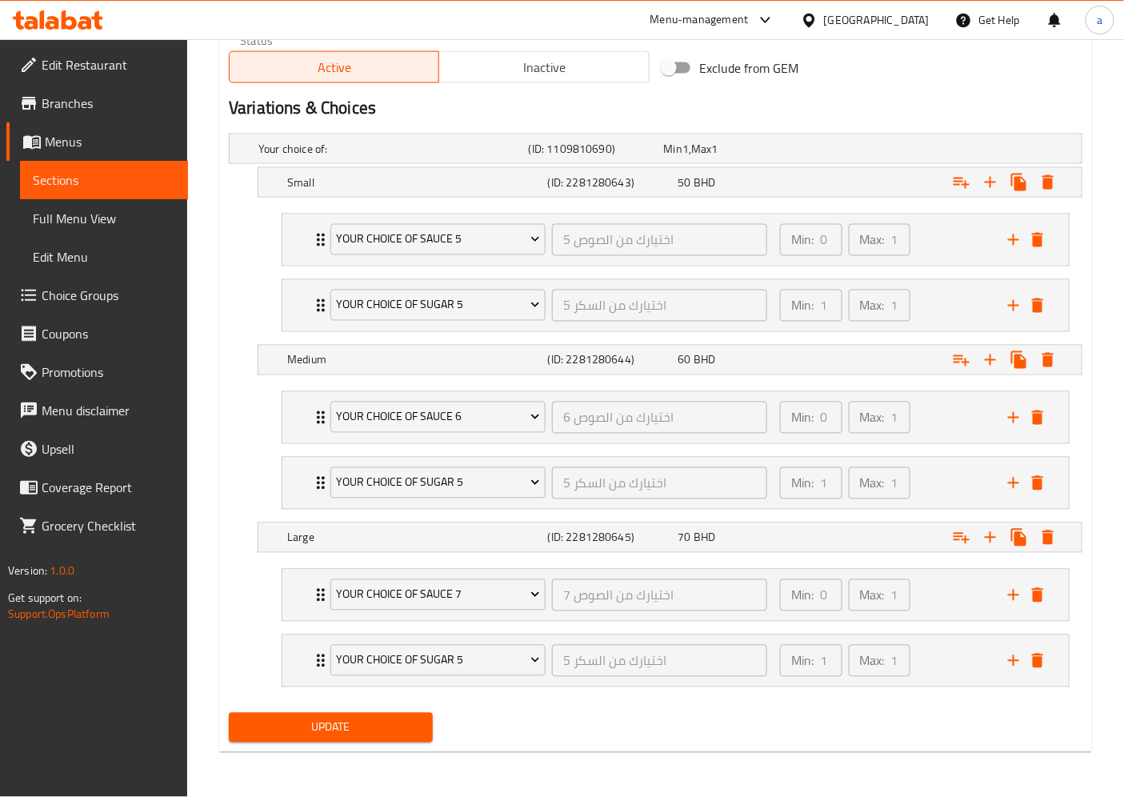
type textarea "شوت اسبريسو مع حليب مبخر ,رغوة حليب"
click at [363, 717] on span "Update" at bounding box center [331, 728] width 178 height 20
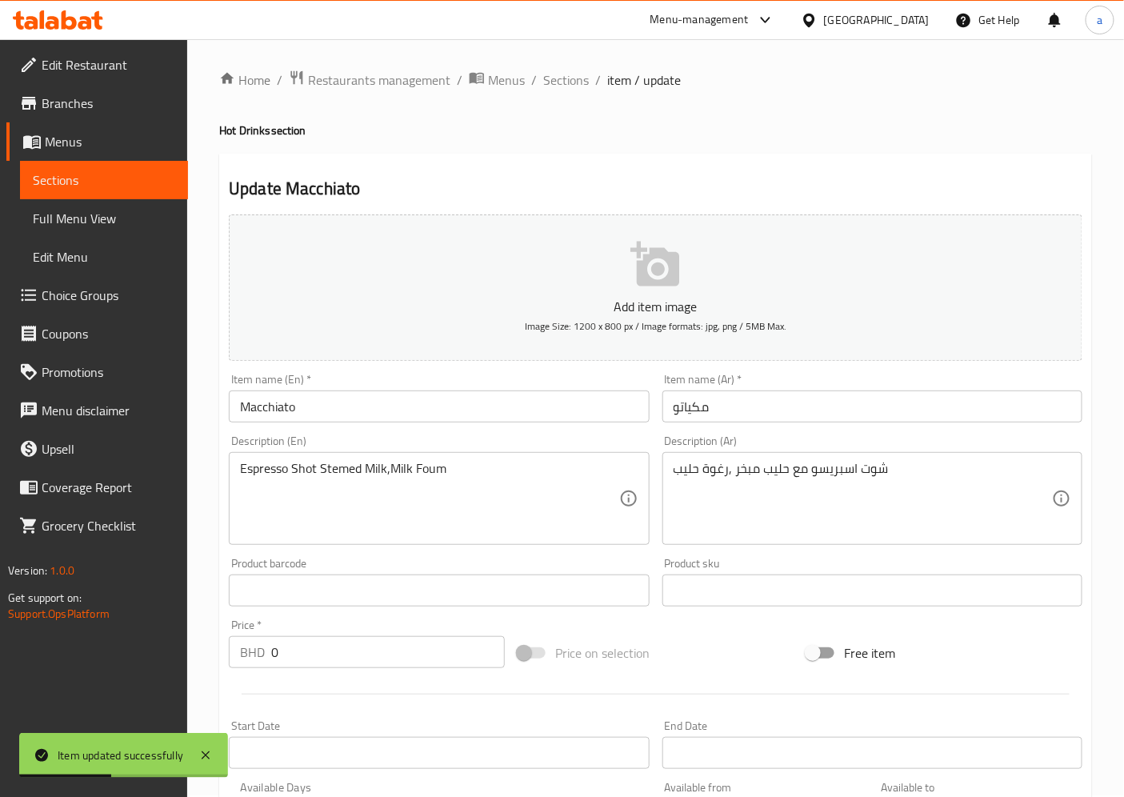
scroll to position [0, 0]
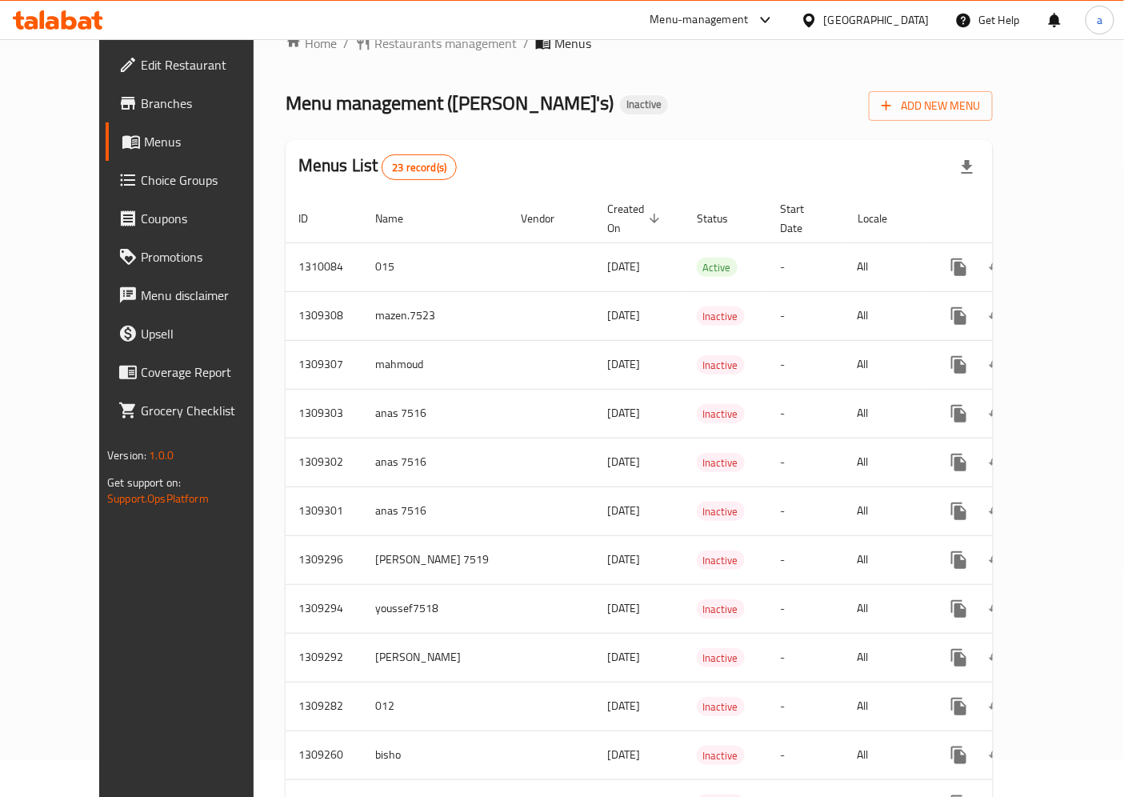
scroll to position [14, 0]
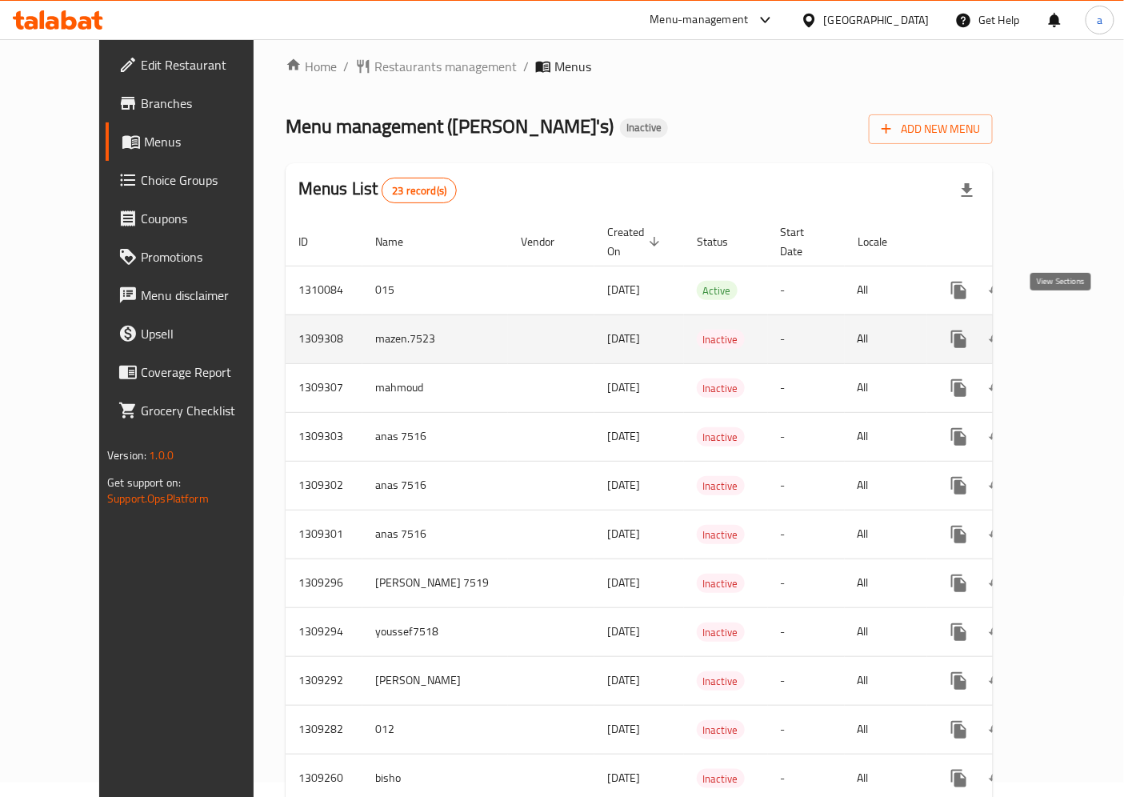
click at [1055, 331] on link "enhanced table" at bounding box center [1074, 339] width 38 height 38
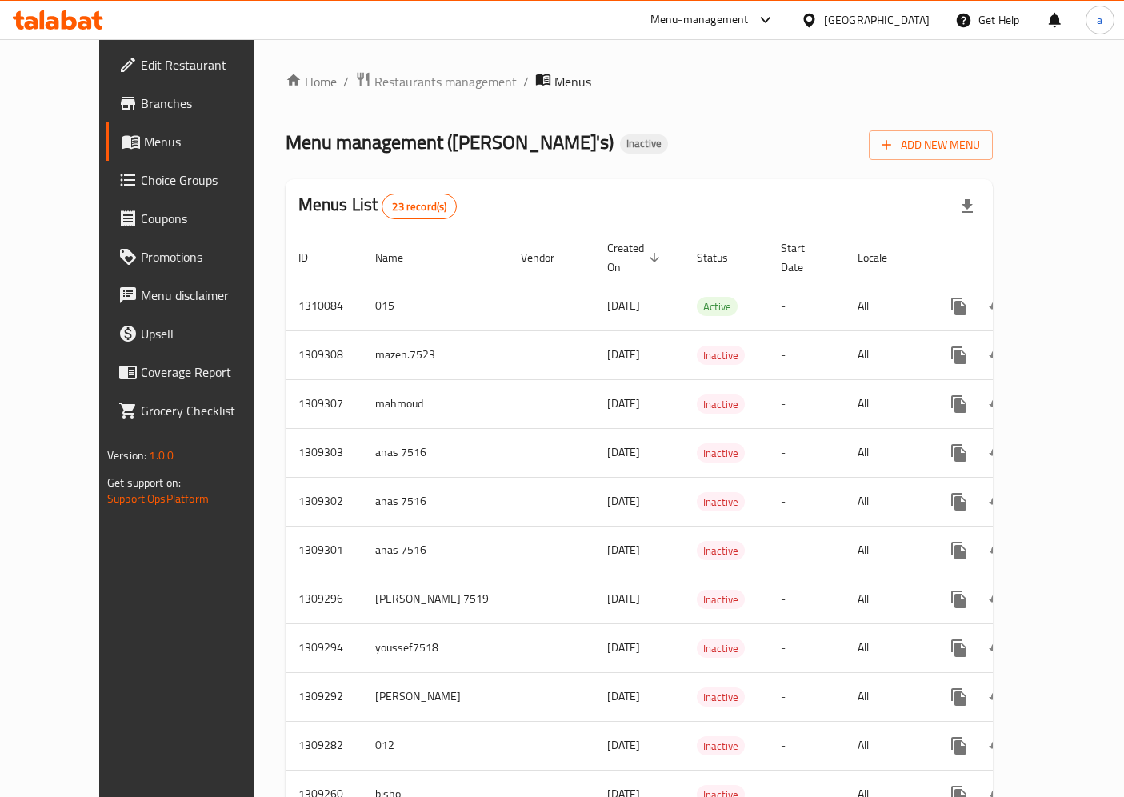
scroll to position [14, 0]
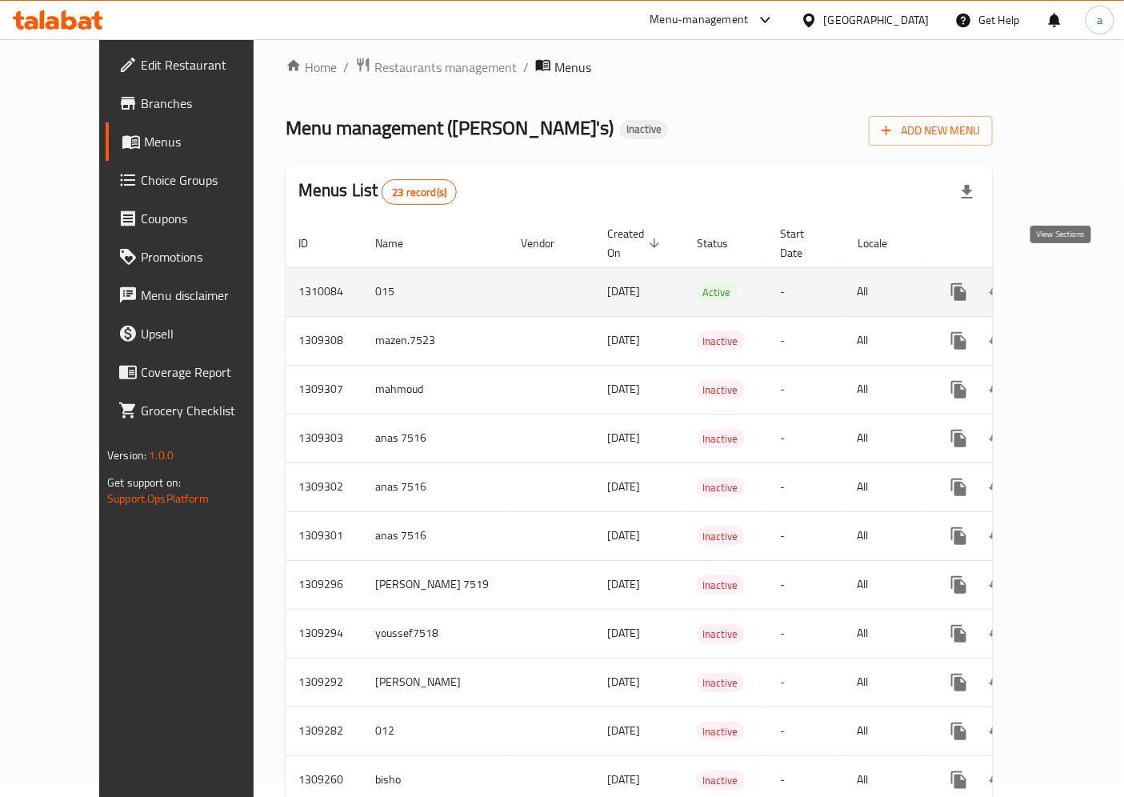
click at [1067, 282] on icon "enhanced table" at bounding box center [1074, 291] width 19 height 19
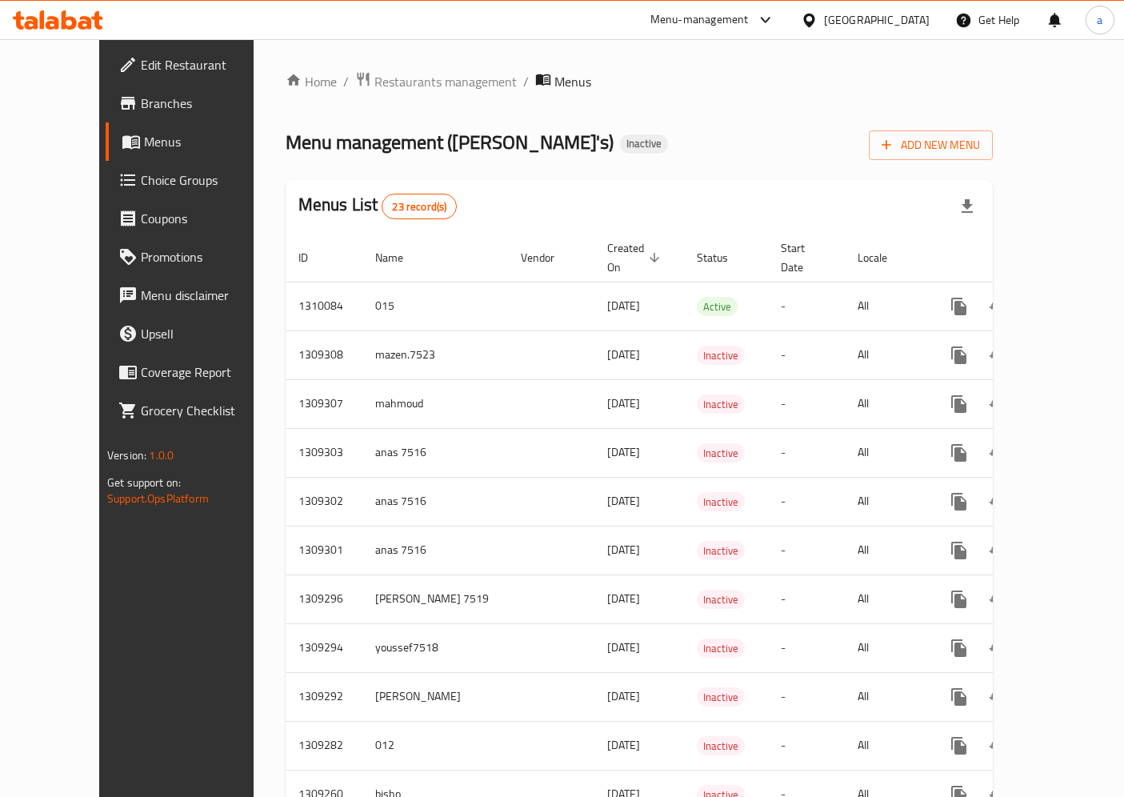
scroll to position [14, 0]
